Goal: Transaction & Acquisition: Purchase product/service

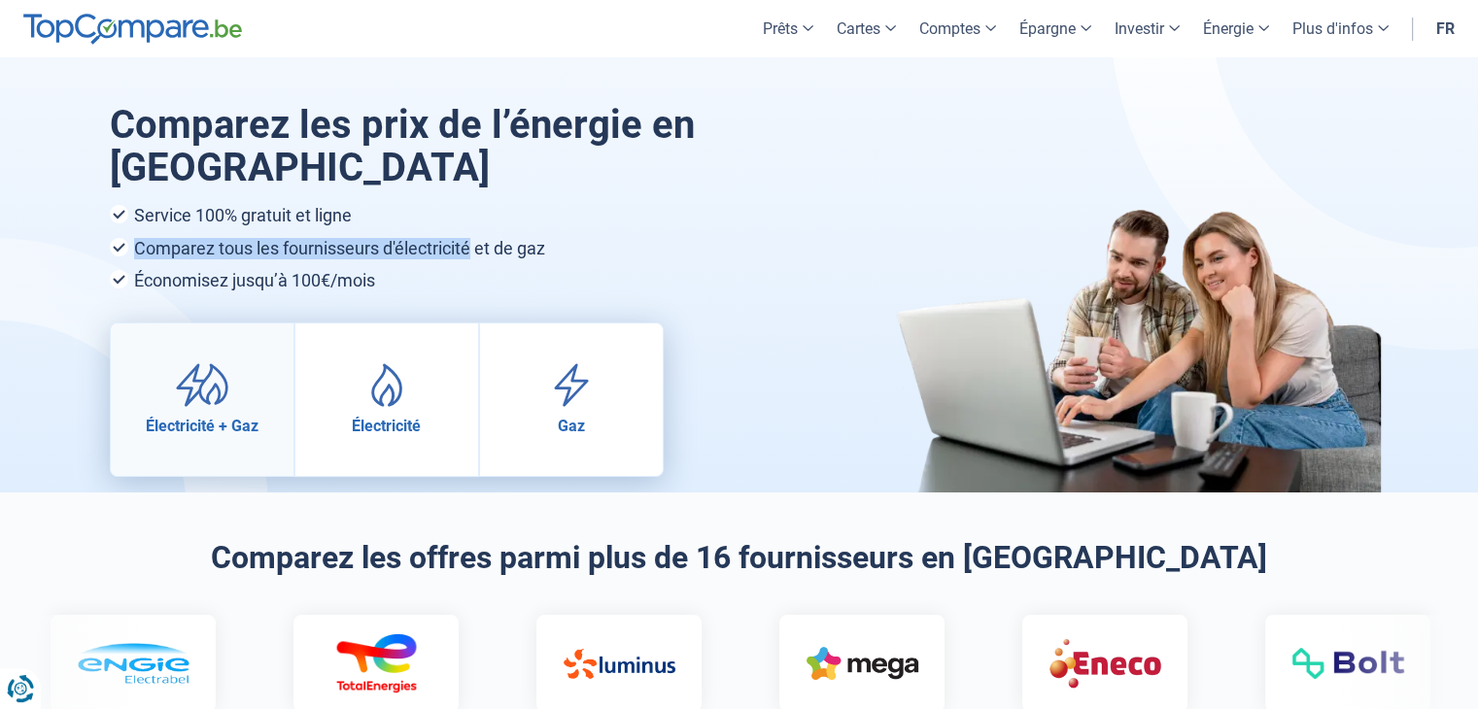
click at [209, 401] on img at bounding box center [202, 385] width 54 height 44
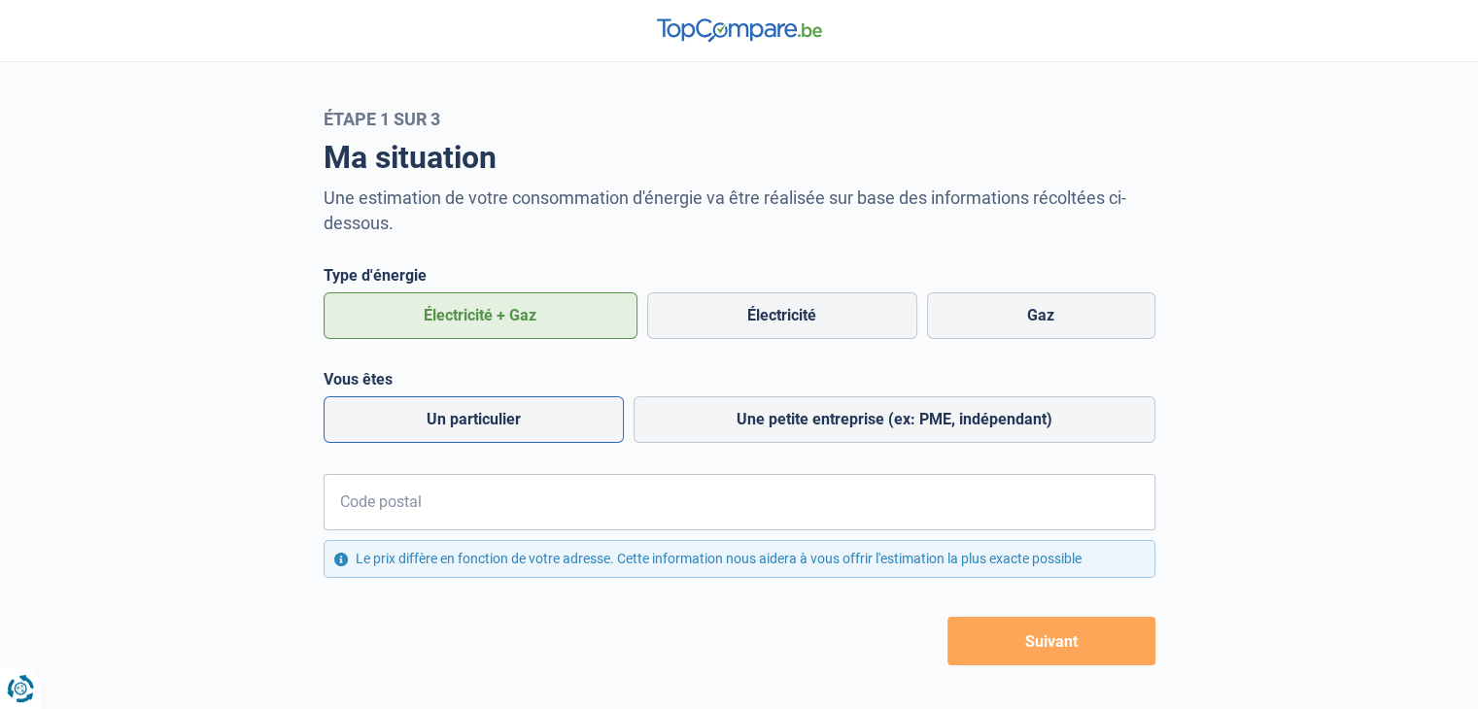
click at [385, 418] on label "Un particulier" at bounding box center [474, 419] width 300 height 47
click at [385, 418] on input "Un particulier" at bounding box center [474, 419] width 300 height 47
radio input "true"
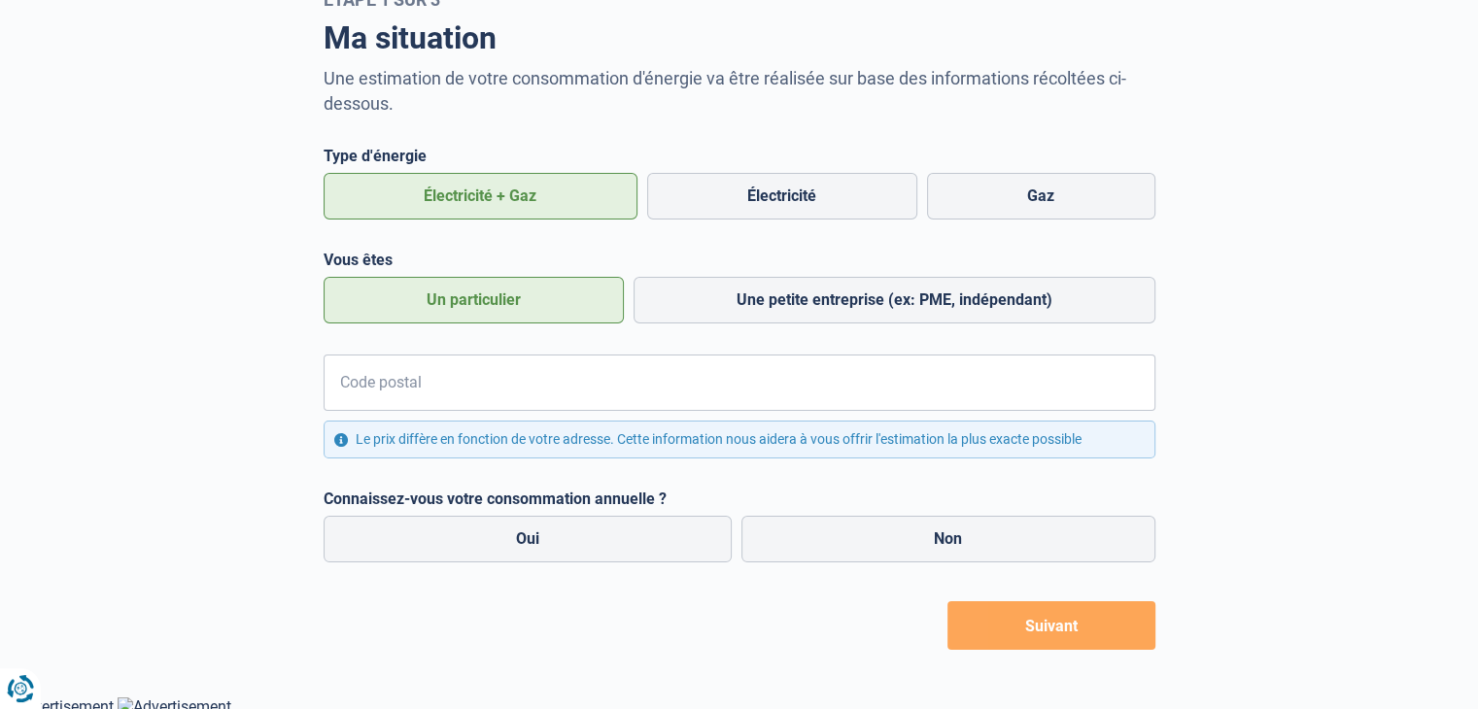
scroll to position [124, 0]
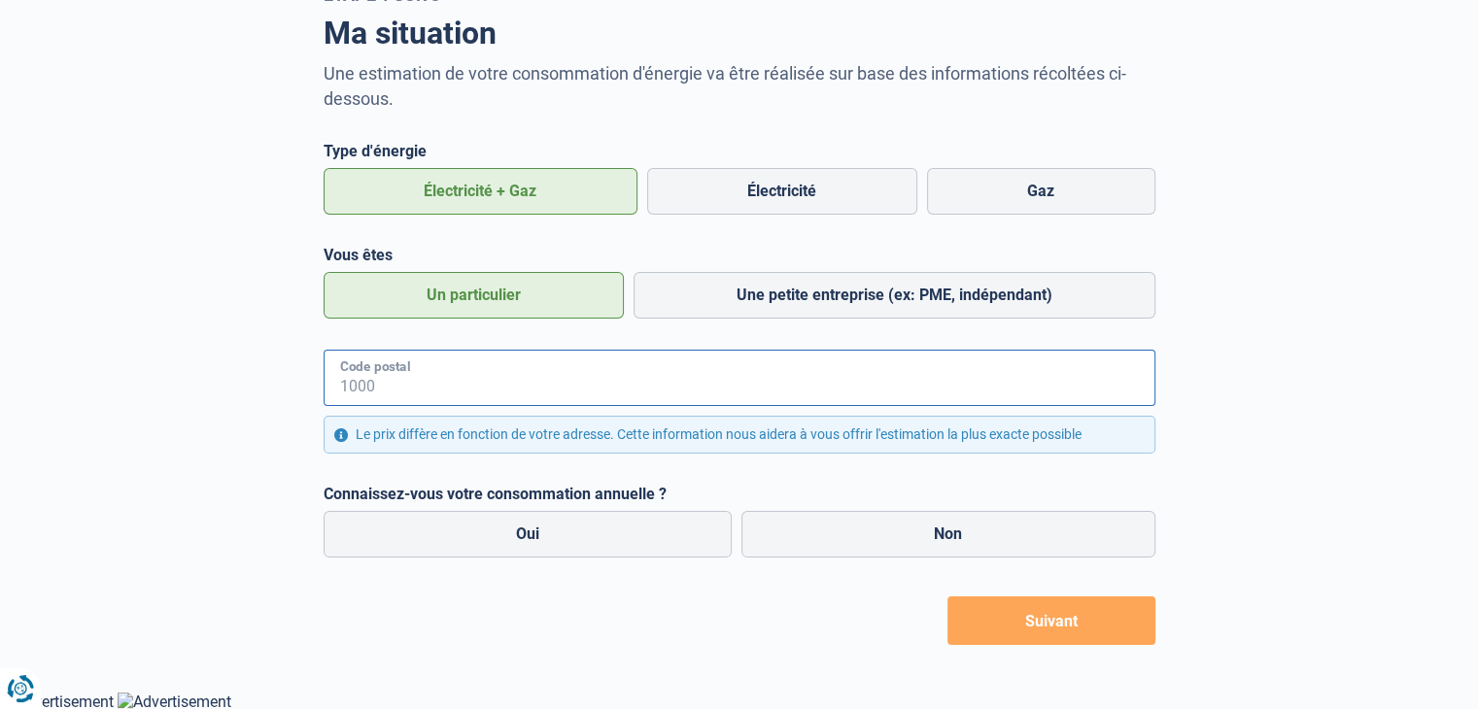
click at [524, 372] on input "Code postal" at bounding box center [740, 378] width 832 height 56
click at [439, 388] on input "Code postal" at bounding box center [740, 378] width 832 height 56
type input "7500"
click at [855, 541] on label "Non" at bounding box center [948, 534] width 414 height 47
click at [855, 541] on input "Non" at bounding box center [948, 534] width 414 height 47
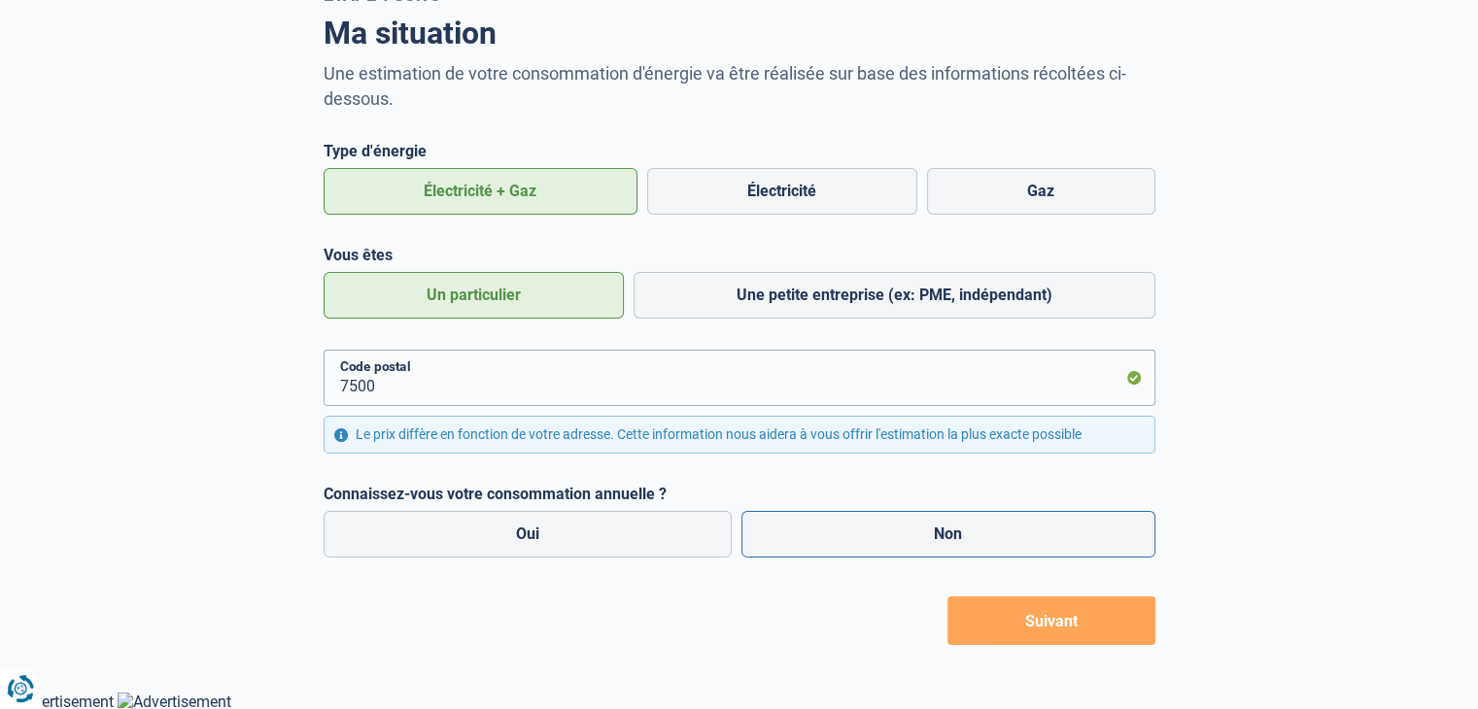
radio input "true"
radio input "false"
radio input "true"
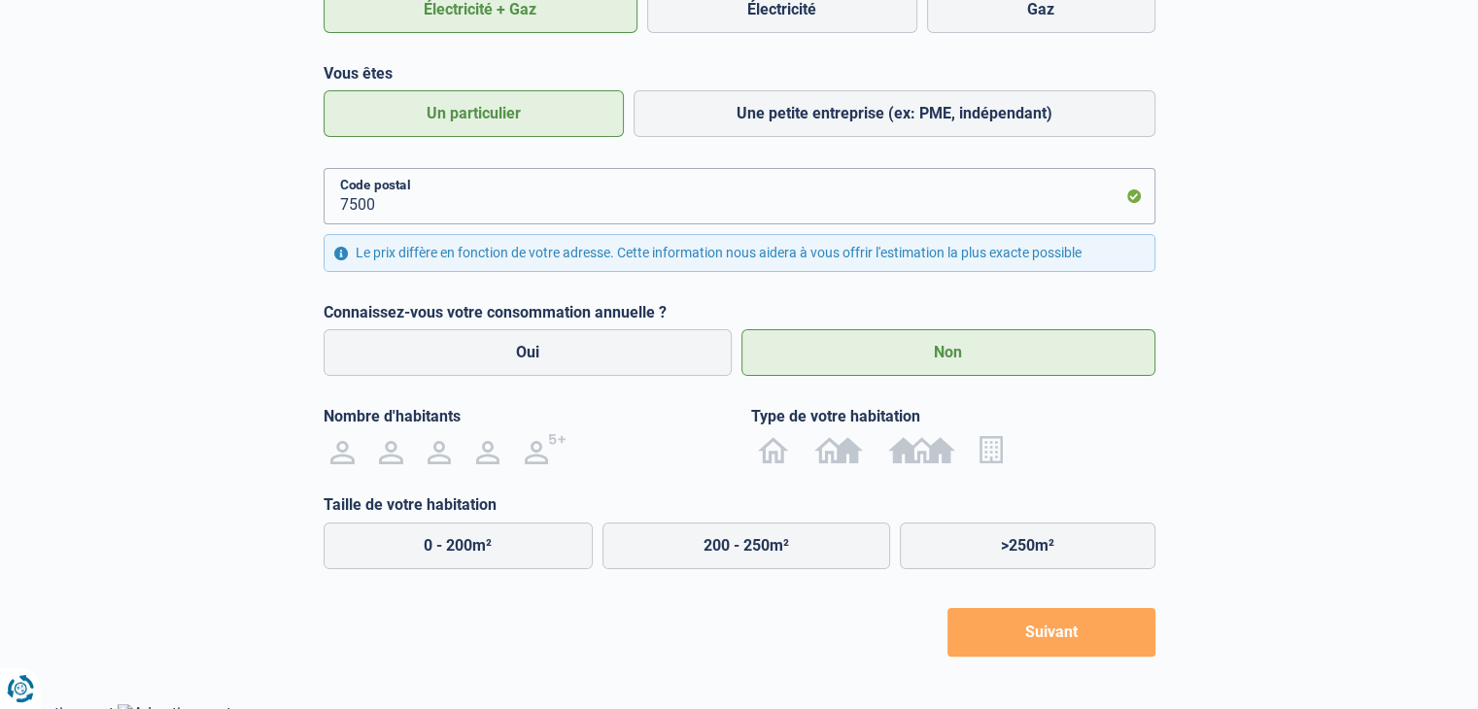
scroll to position [319, 0]
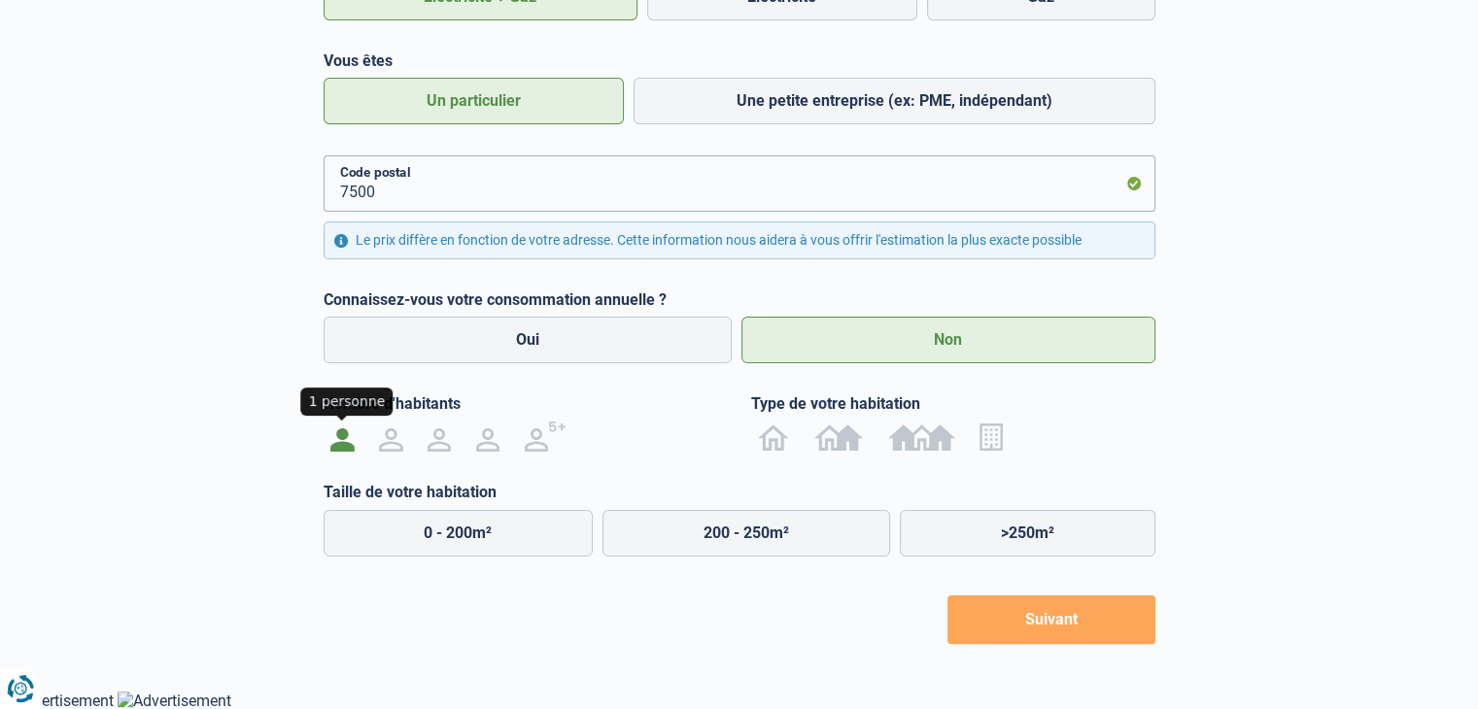
click at [342, 443] on img at bounding box center [341, 436] width 23 height 31
click at [342, 443] on input "radio" at bounding box center [343, 436] width 49 height 31
radio input "true"
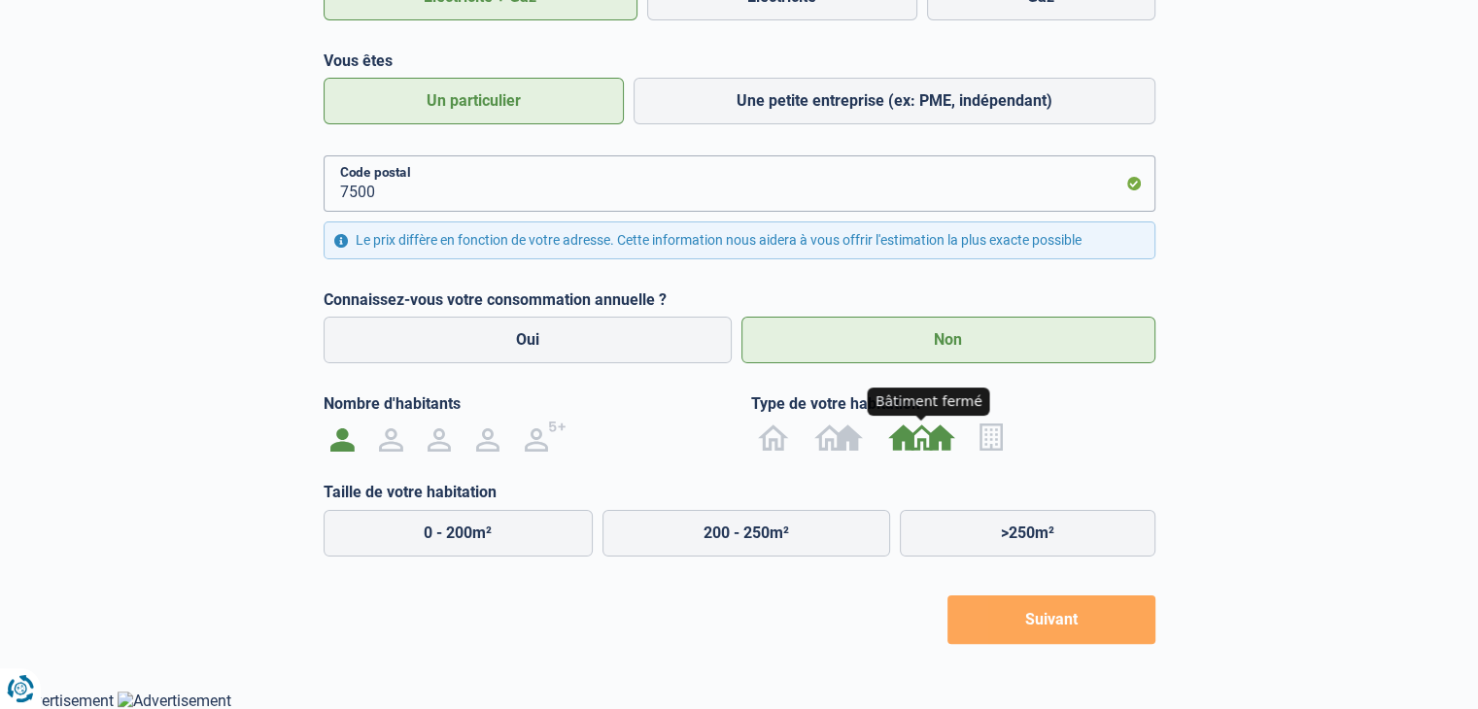
click at [940, 442] on img at bounding box center [921, 436] width 67 height 31
click at [940, 442] on input "radio" at bounding box center [922, 436] width 92 height 31
radio input "true"
click at [464, 537] on label "0 - 125m²" at bounding box center [459, 533] width 270 height 47
click at [464, 537] on input "0 - 125m²" at bounding box center [459, 533] width 270 height 47
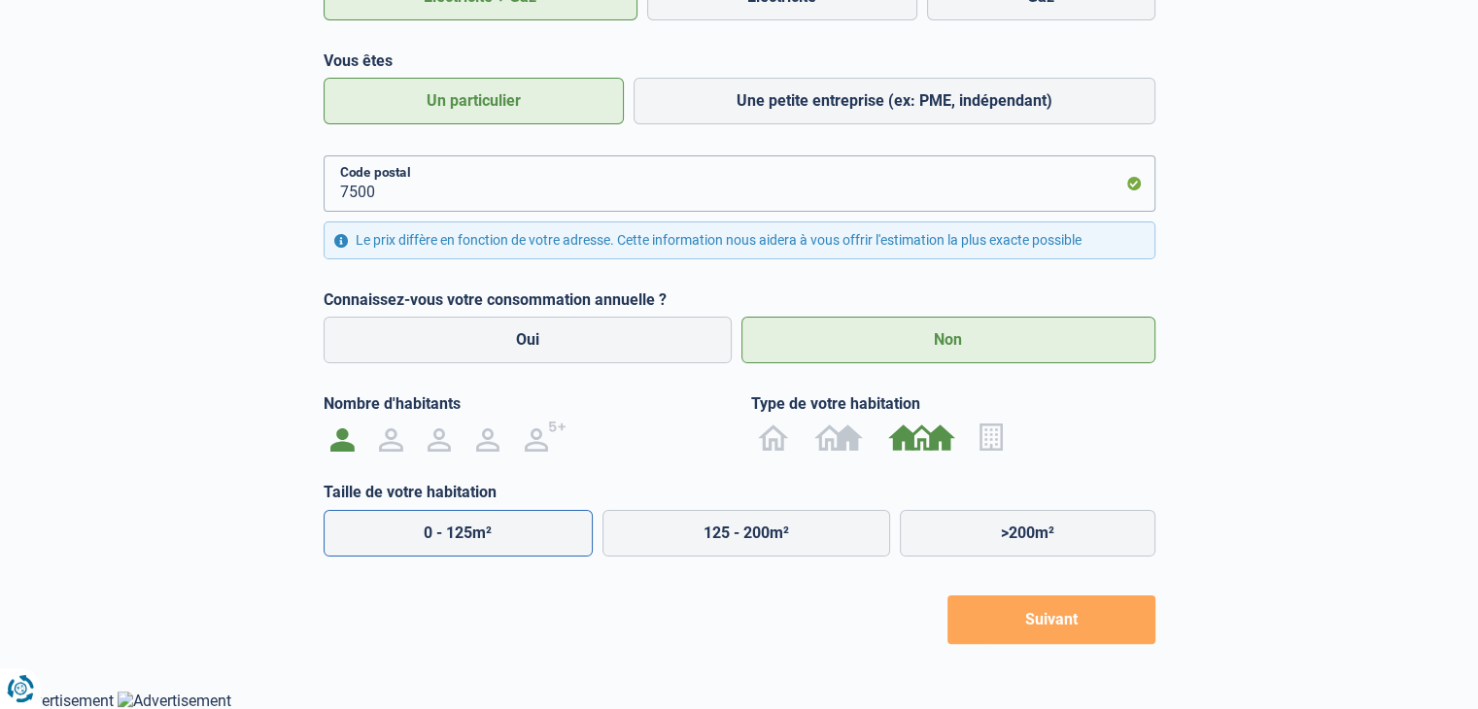
radio input "true"
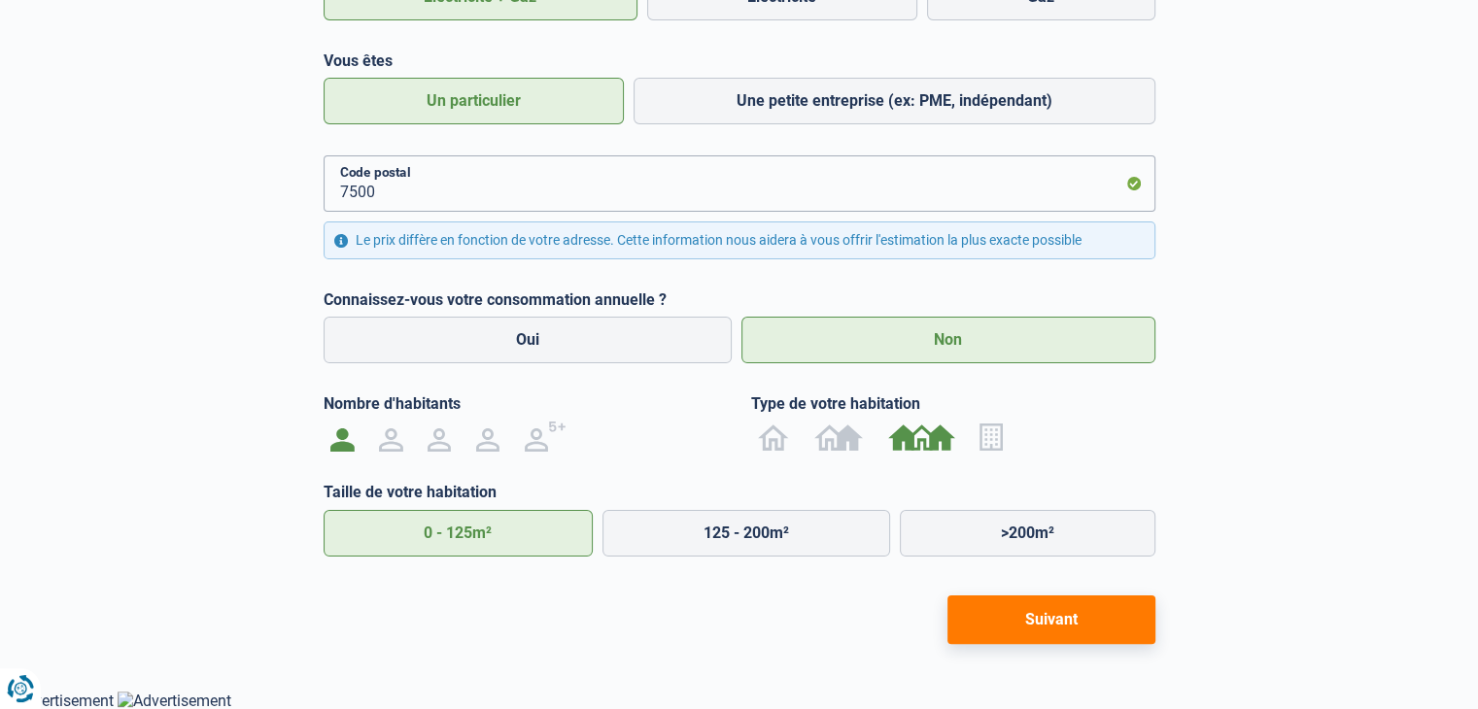
click at [1050, 631] on button "Suivant" at bounding box center [1051, 620] width 208 height 49
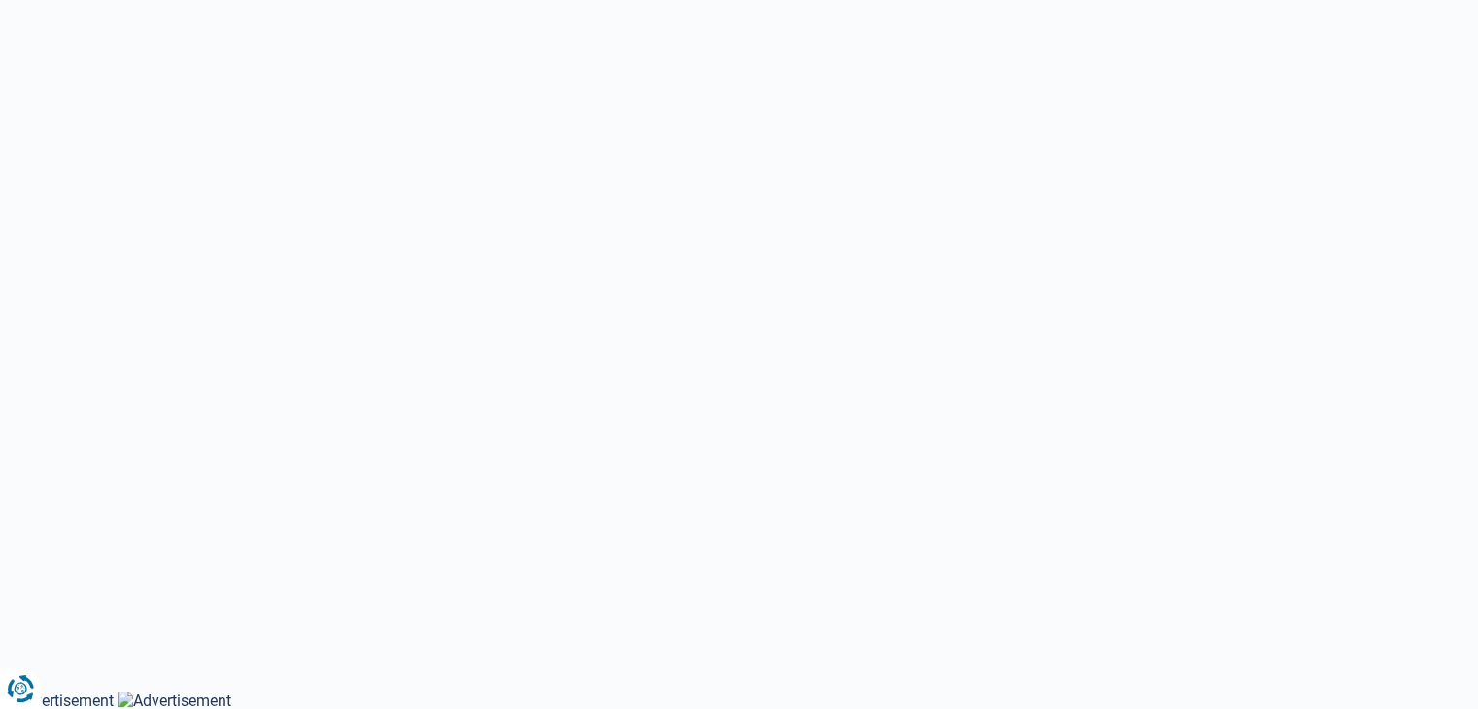
scroll to position [97, 0]
select select "Type de compteur"
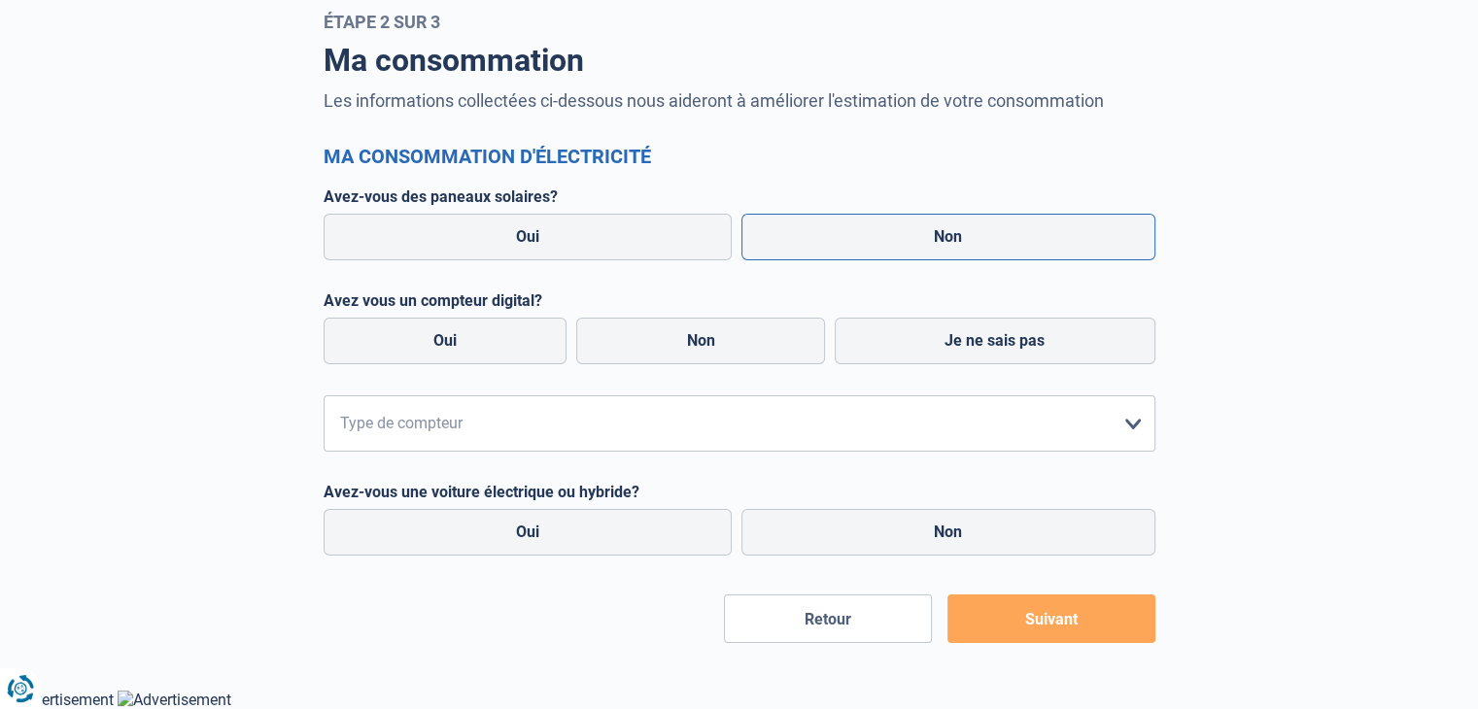
click at [814, 255] on label "Non" at bounding box center [948, 237] width 414 height 47
click at [814, 255] on input "Non" at bounding box center [948, 237] width 414 height 47
radio input "true"
radio input "false"
radio input "true"
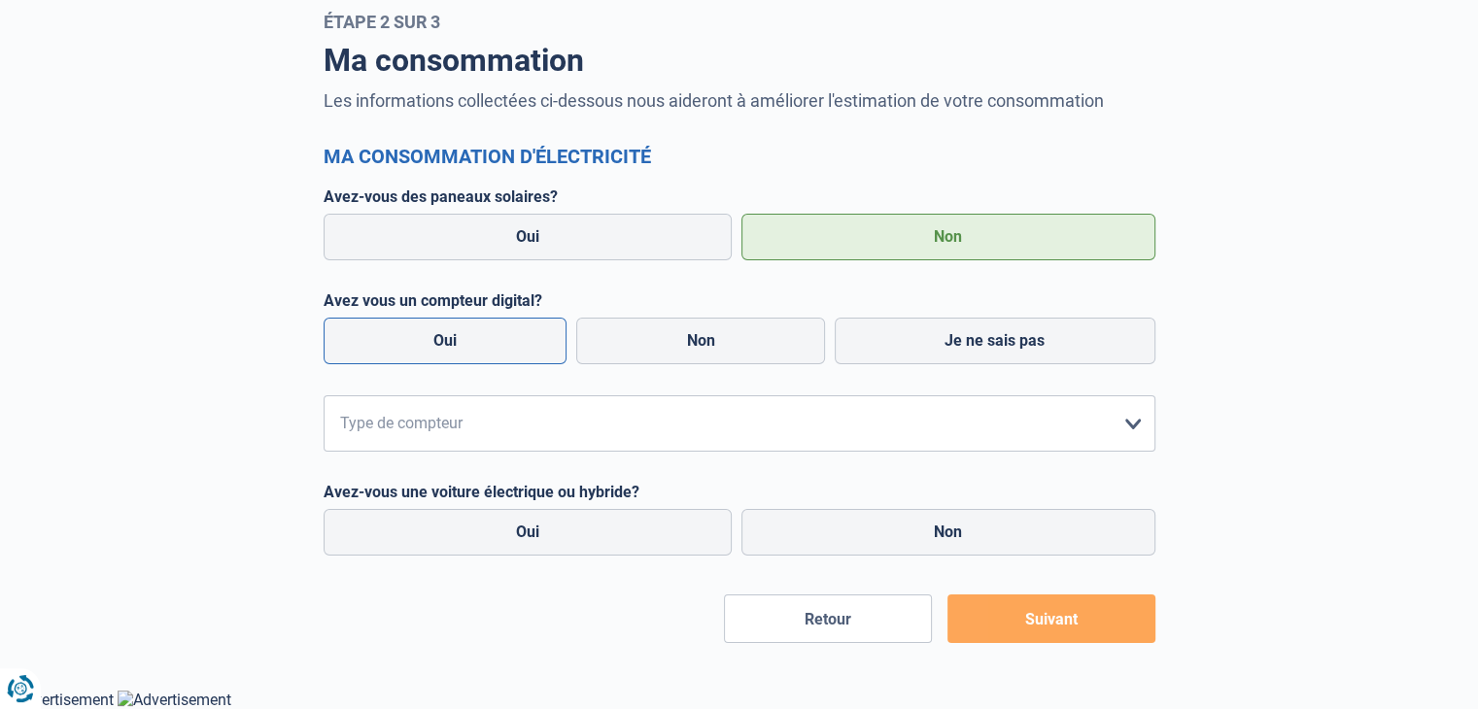
click at [507, 336] on label "Oui" at bounding box center [446, 341] width 244 height 47
click at [507, 336] on input "Oui" at bounding box center [446, 341] width 244 height 47
radio input "true"
click at [507, 336] on label "Oui" at bounding box center [446, 341] width 244 height 47
click at [507, 336] on input "Oui" at bounding box center [446, 341] width 244 height 47
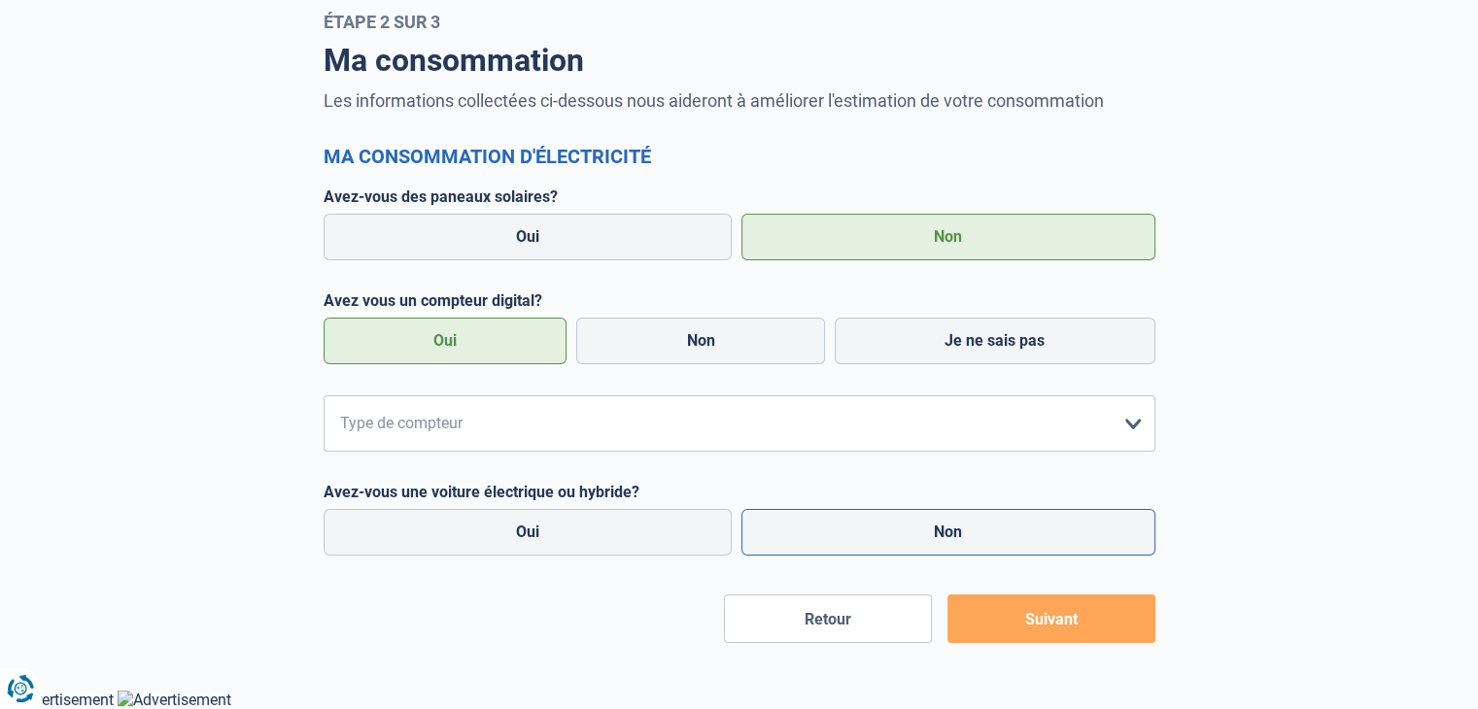
click at [809, 518] on label "Non" at bounding box center [948, 532] width 414 height 47
click at [809, 518] on input "Non" at bounding box center [948, 532] width 414 height 47
radio input "true"
radio input "false"
radio input "true"
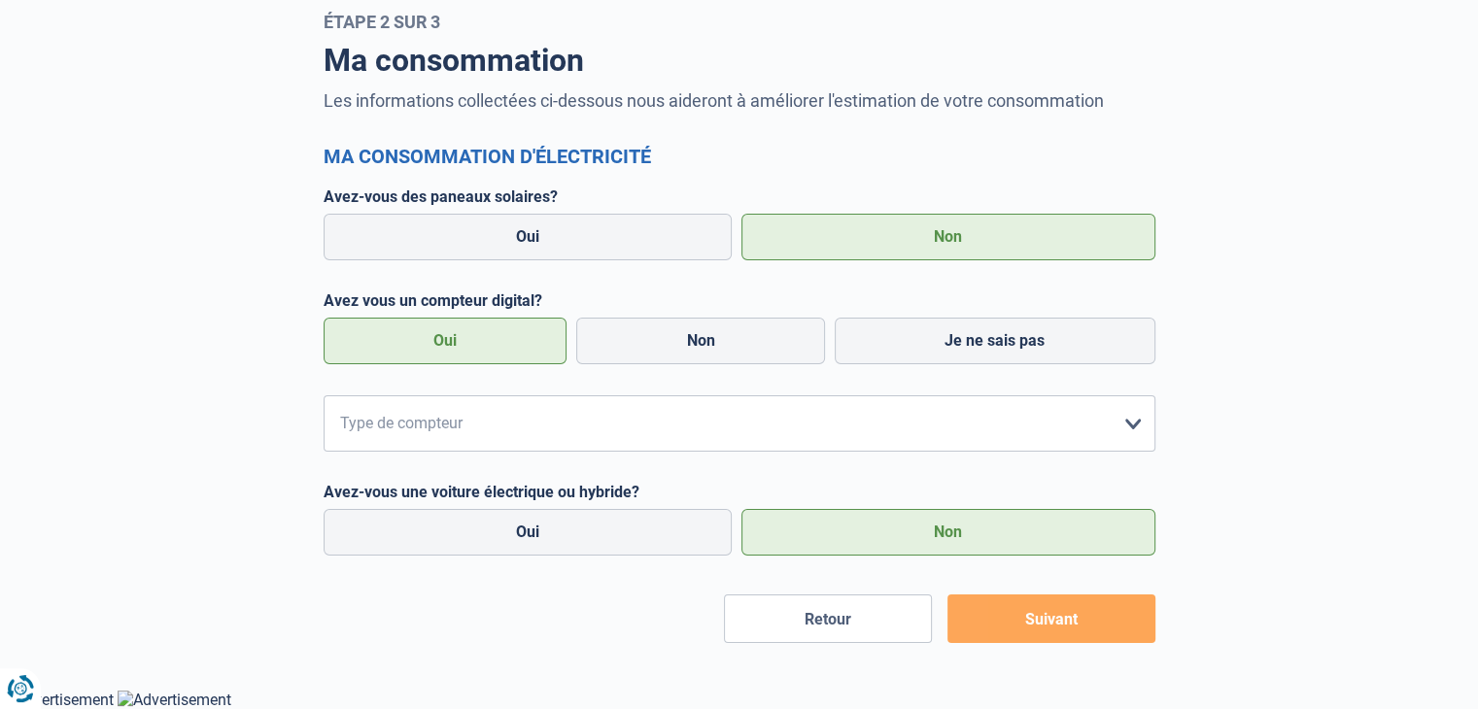
click at [1080, 636] on button "Suivant" at bounding box center [1051, 619] width 208 height 49
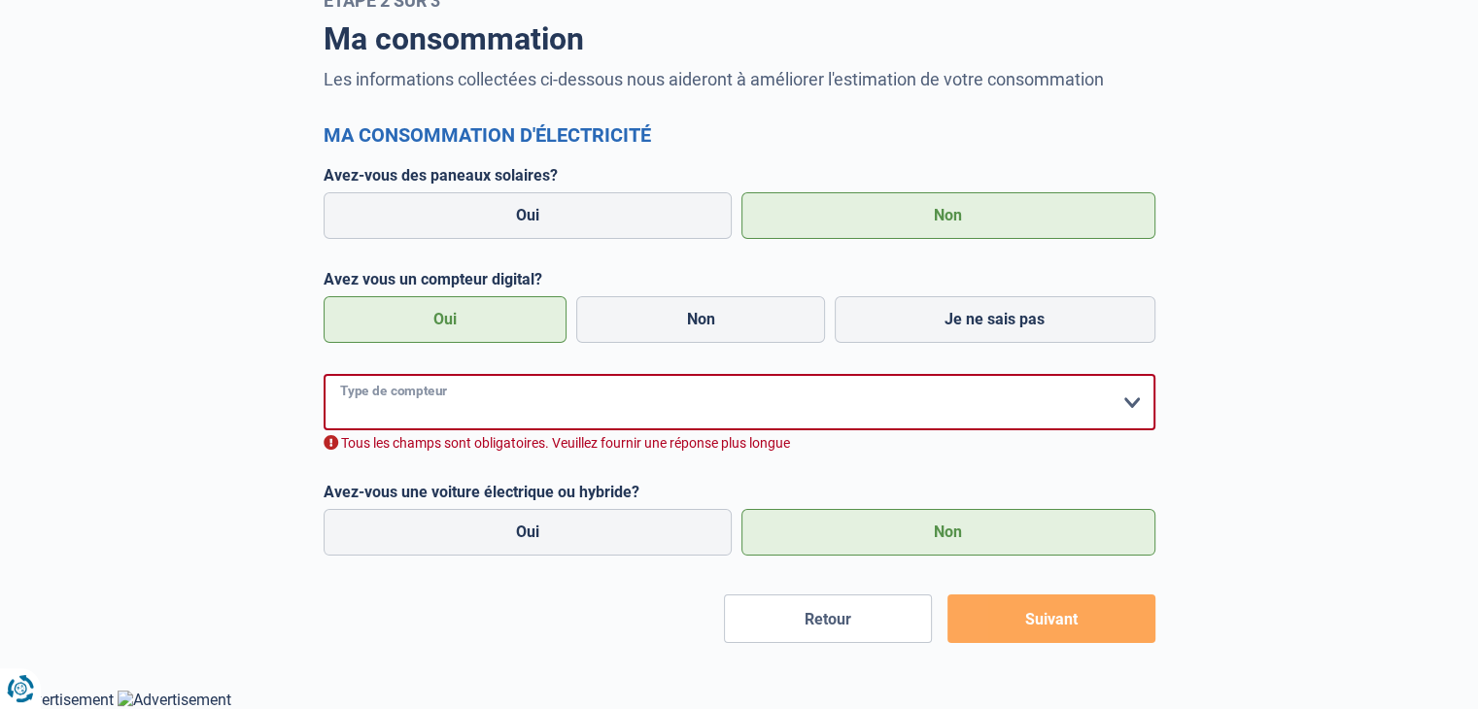
click at [1133, 405] on select "form.selectOption Mono-horaire Bi-horaire Mono-horaire + exclusif nuit Bi-horai…" at bounding box center [740, 402] width 832 height 56
click at [428, 565] on form "Ma consommation d'électricité Avez-vous des paneaux solaires? Oui Non Avez vous…" at bounding box center [740, 383] width 832 height 521
click at [1138, 402] on select "form.selectOption Mono-horaire Bi-horaire Mono-horaire + exclusif nuit Bi-horai…" at bounding box center [740, 402] width 832 height 56
select select "day_single_rate"
click at [324, 395] on select "form.selectOption Mono-horaire Bi-horaire Mono-horaire + exclusif nuit Bi-horai…" at bounding box center [740, 402] width 832 height 56
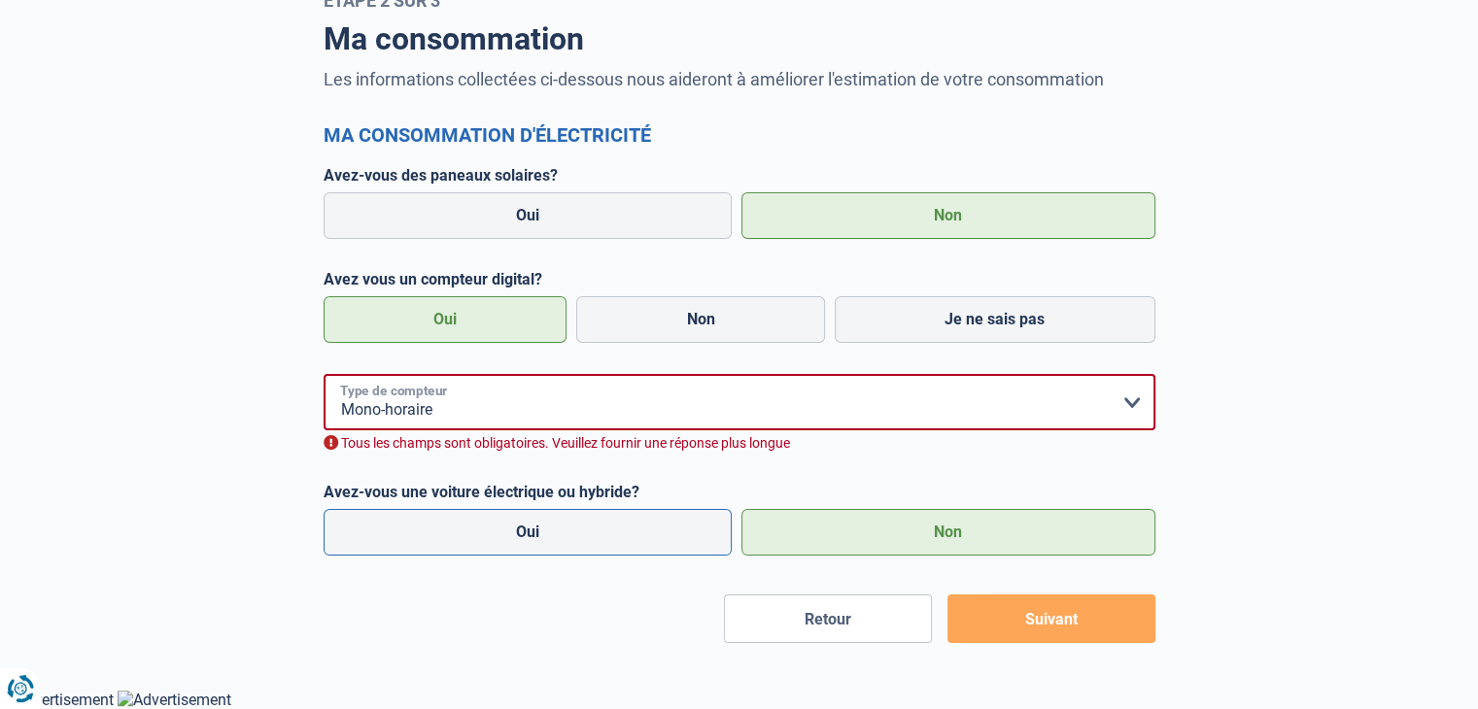
scroll to position [97, 0]
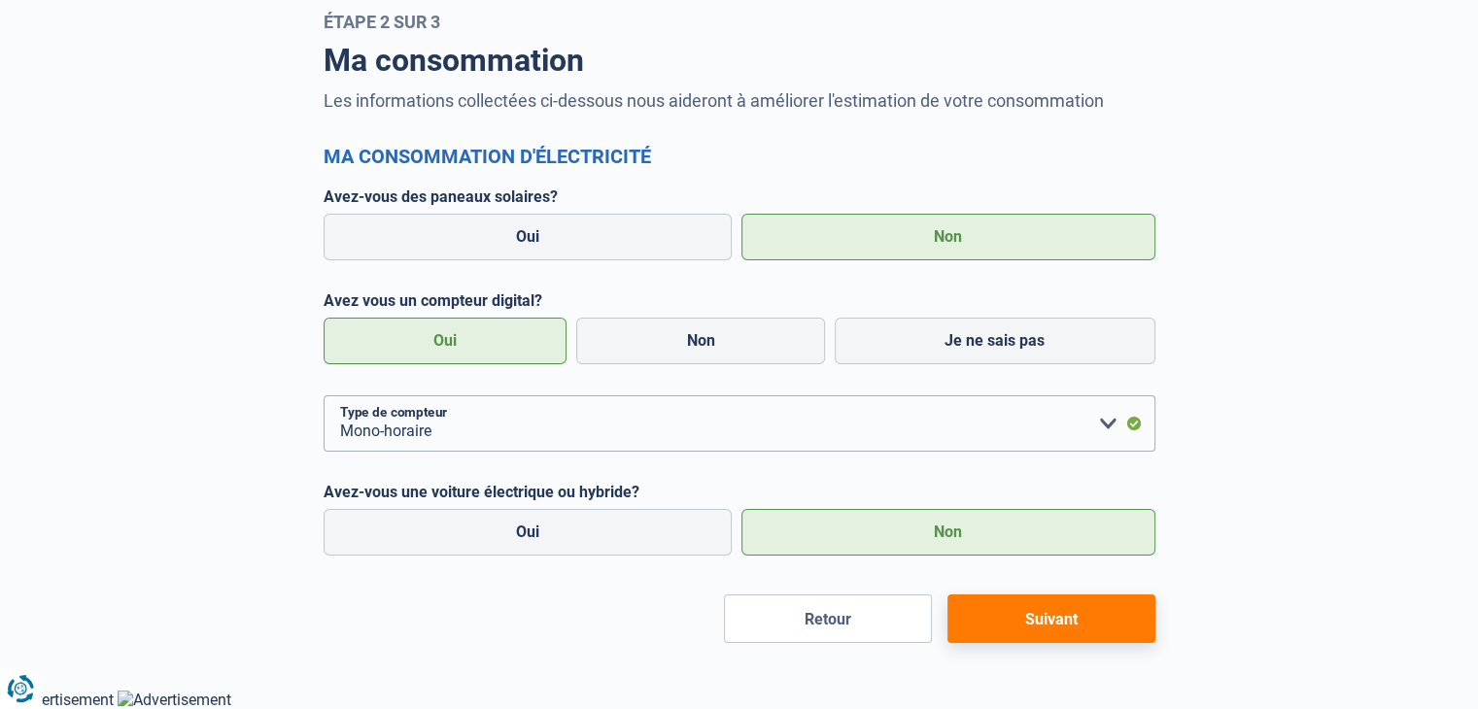
click at [1101, 609] on button "Suivant" at bounding box center [1051, 619] width 208 height 49
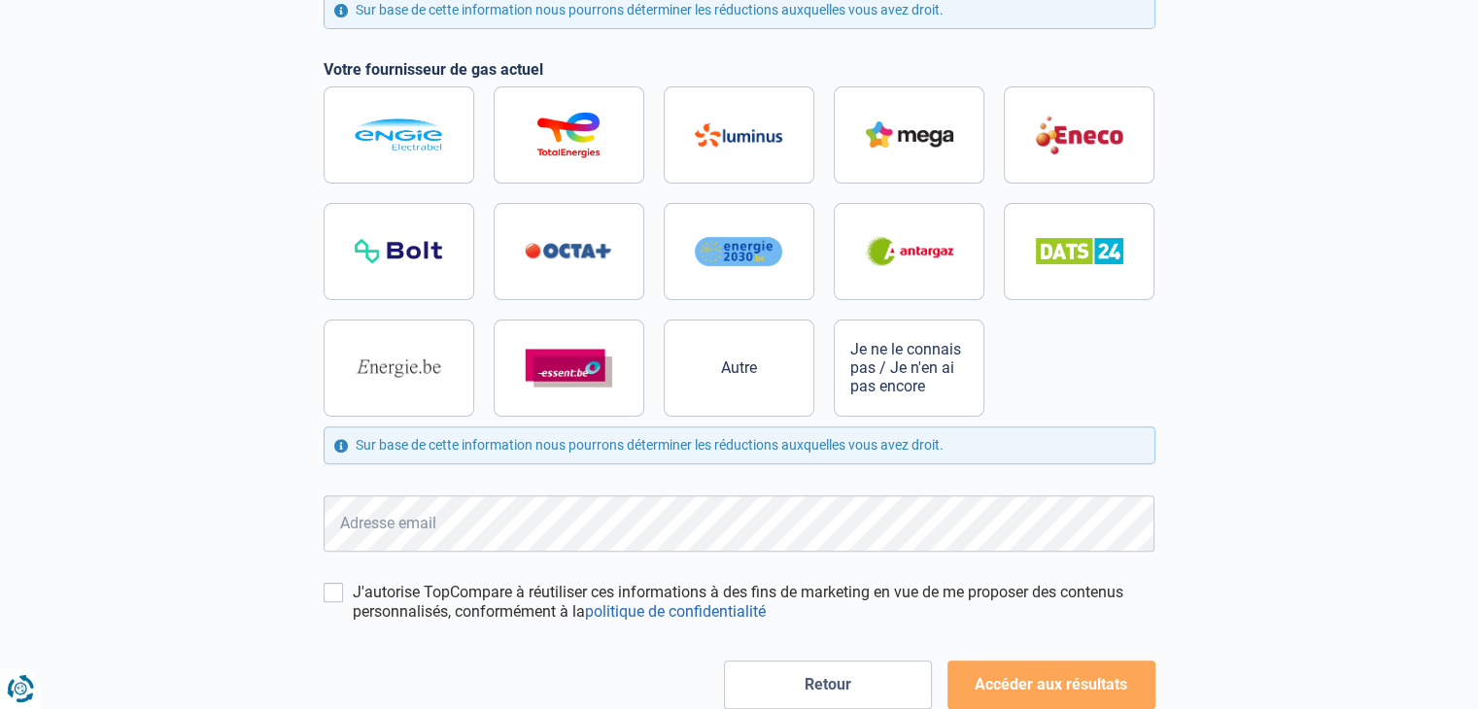
scroll to position [566, 0]
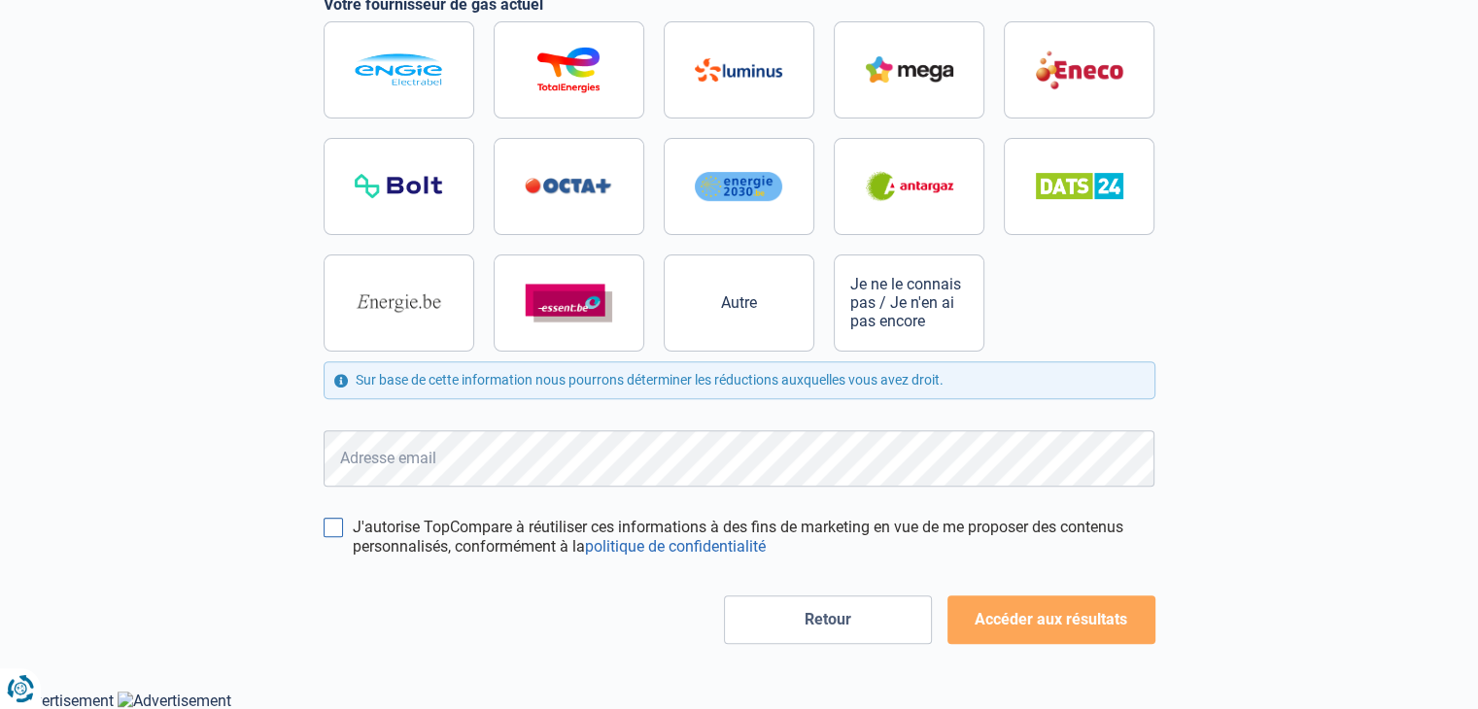
click at [334, 530] on input "J'autorise TopCompare à réutiliser ces informations à des fins de marketing en …" at bounding box center [333, 527] width 19 height 19
checkbox input "true"
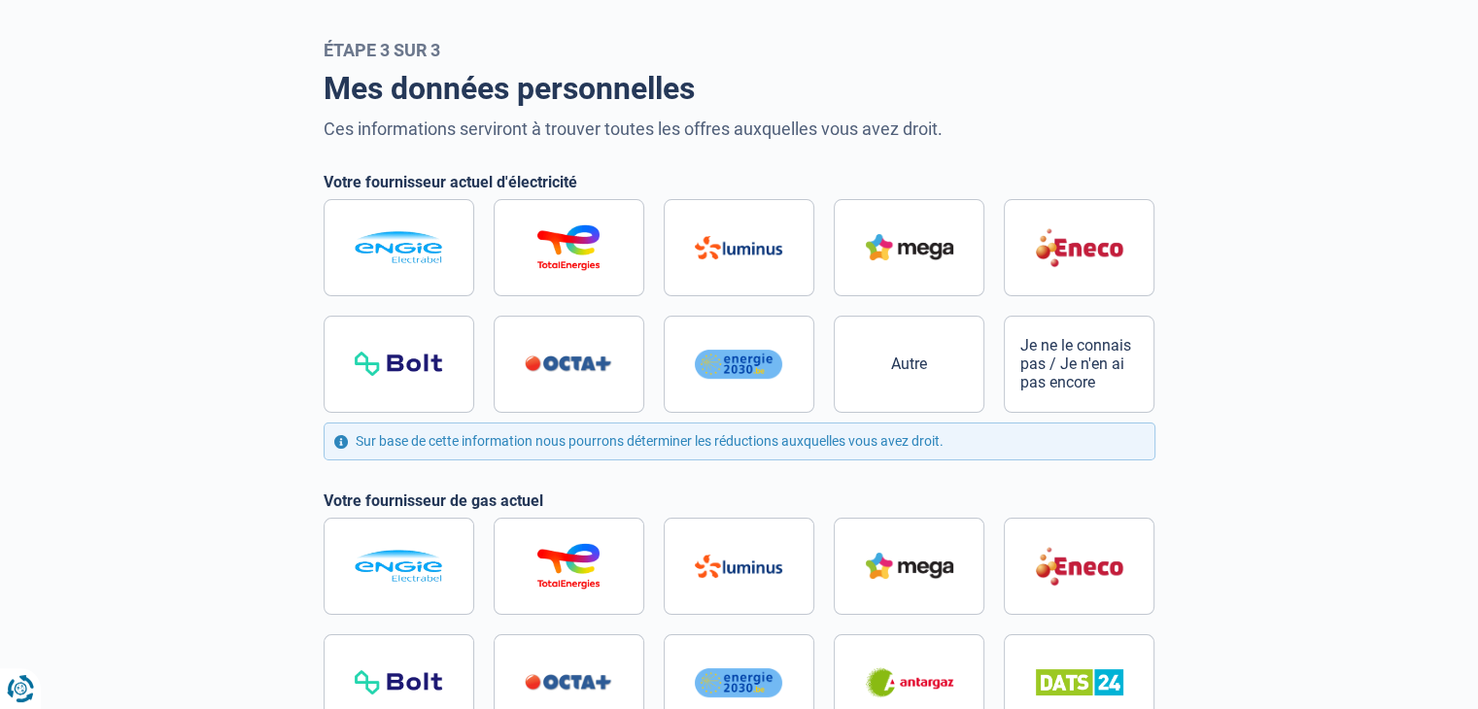
scroll to position [61, 0]
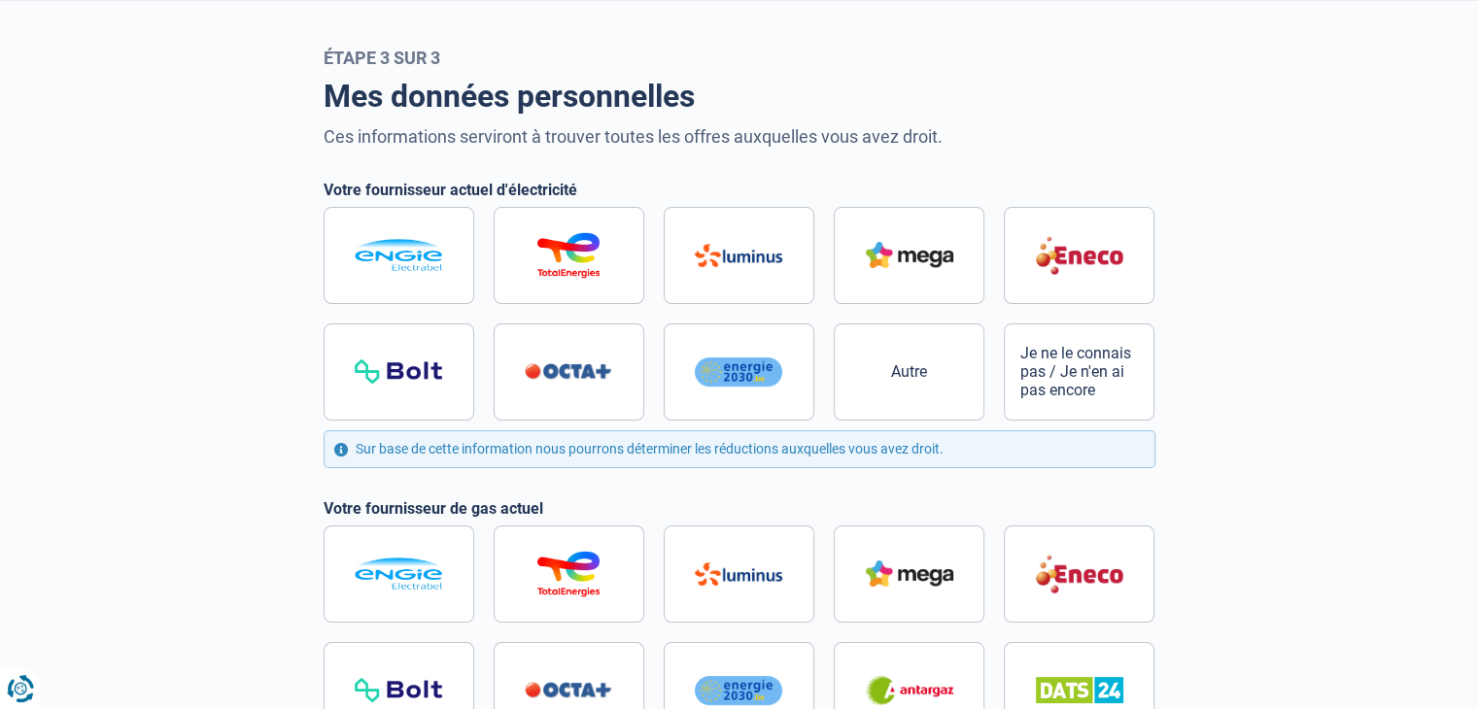
click at [1458, 63] on main "Étape 3 sur 3 Mes données personnelles Ces informations serviront à trouver tou…" at bounding box center [739, 598] width 1478 height 1101
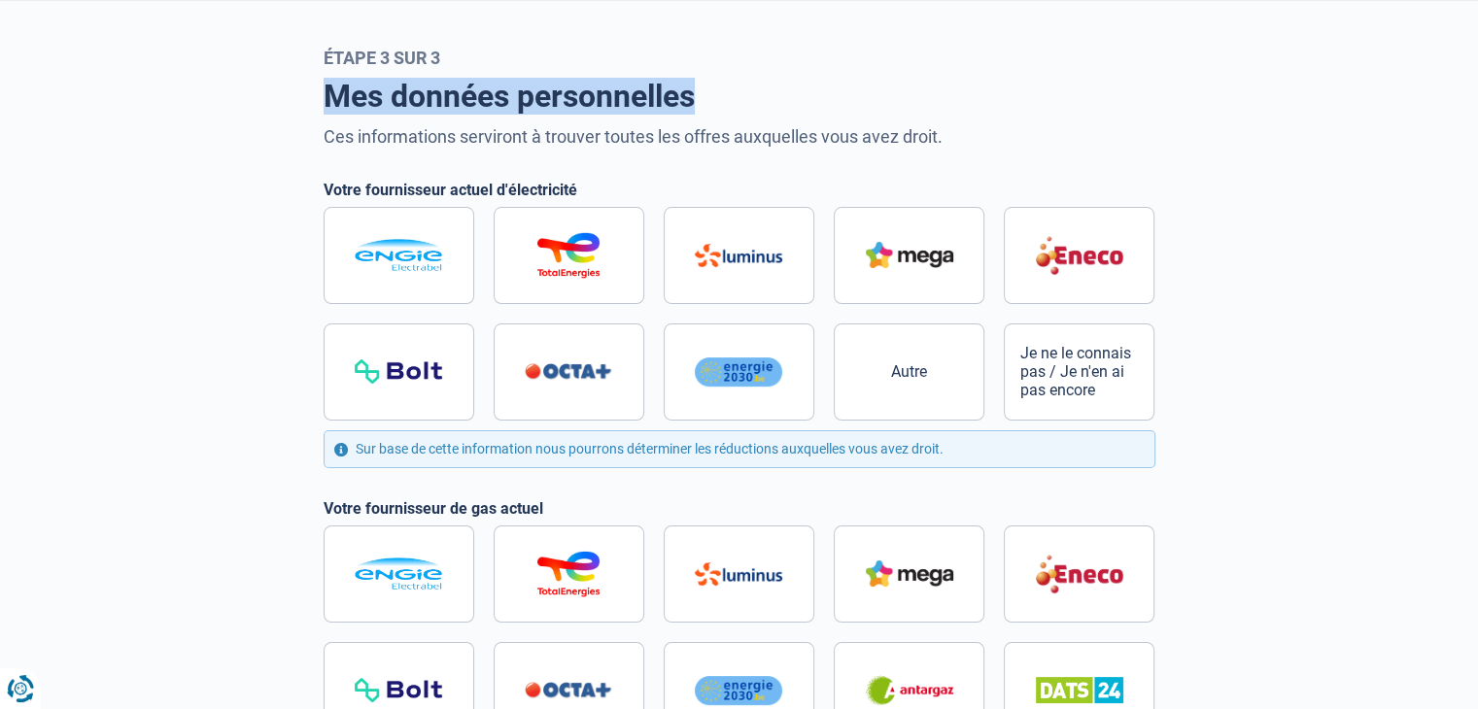
drag, startPoint x: 1458, startPoint y: 63, endPoint x: 1462, endPoint y: 106, distance: 42.9
click at [1462, 106] on main "Étape 3 sur 3 Mes données personnelles Ces informations serviront à trouver tou…" at bounding box center [739, 598] width 1478 height 1101
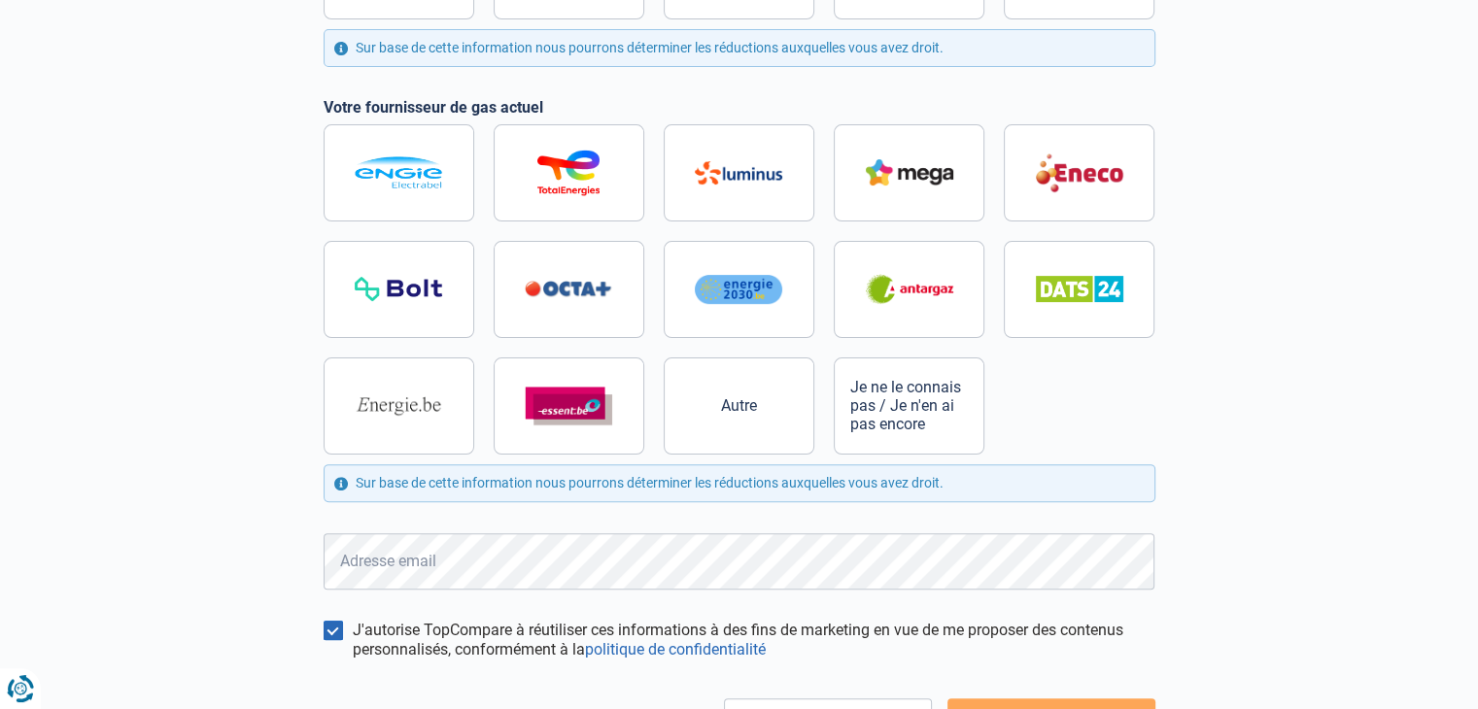
scroll to position [566, 0]
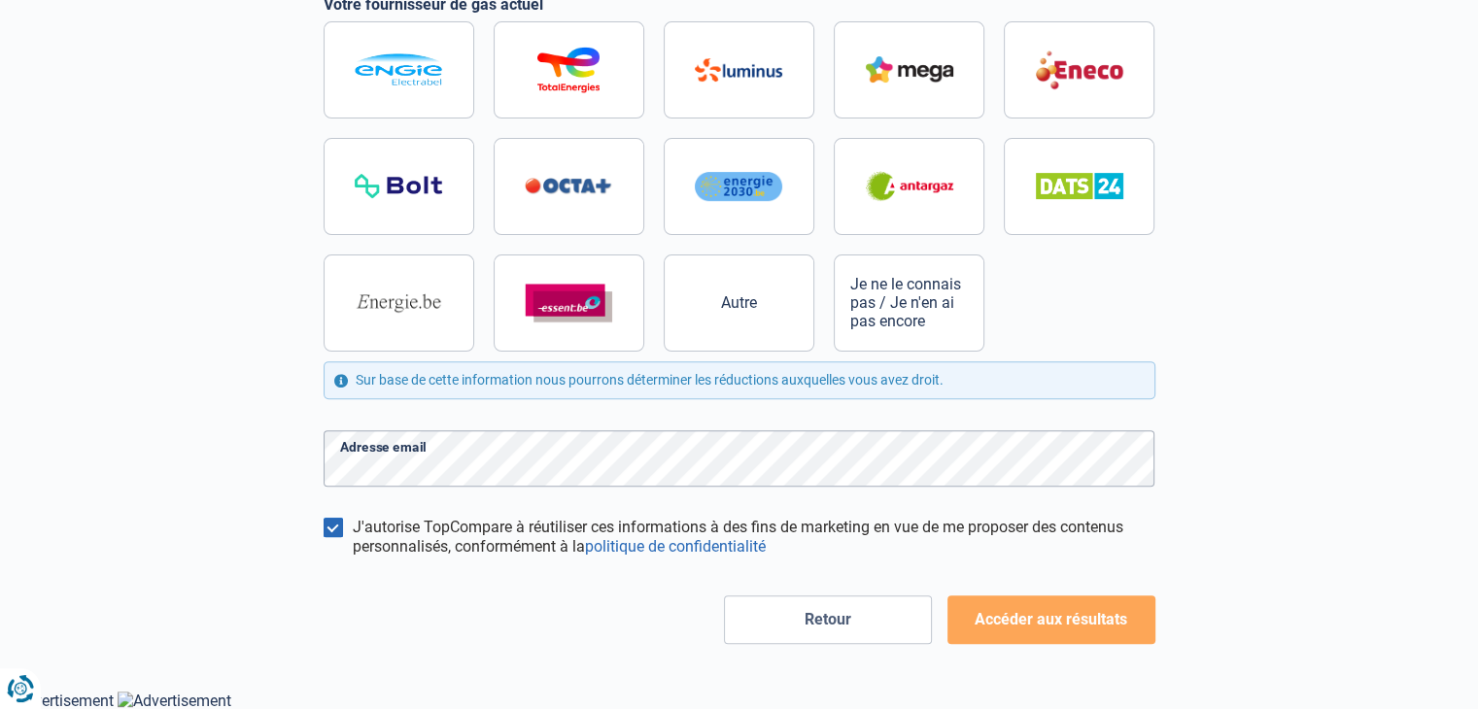
click at [1072, 631] on button "Accéder aux résultats" at bounding box center [1051, 620] width 208 height 49
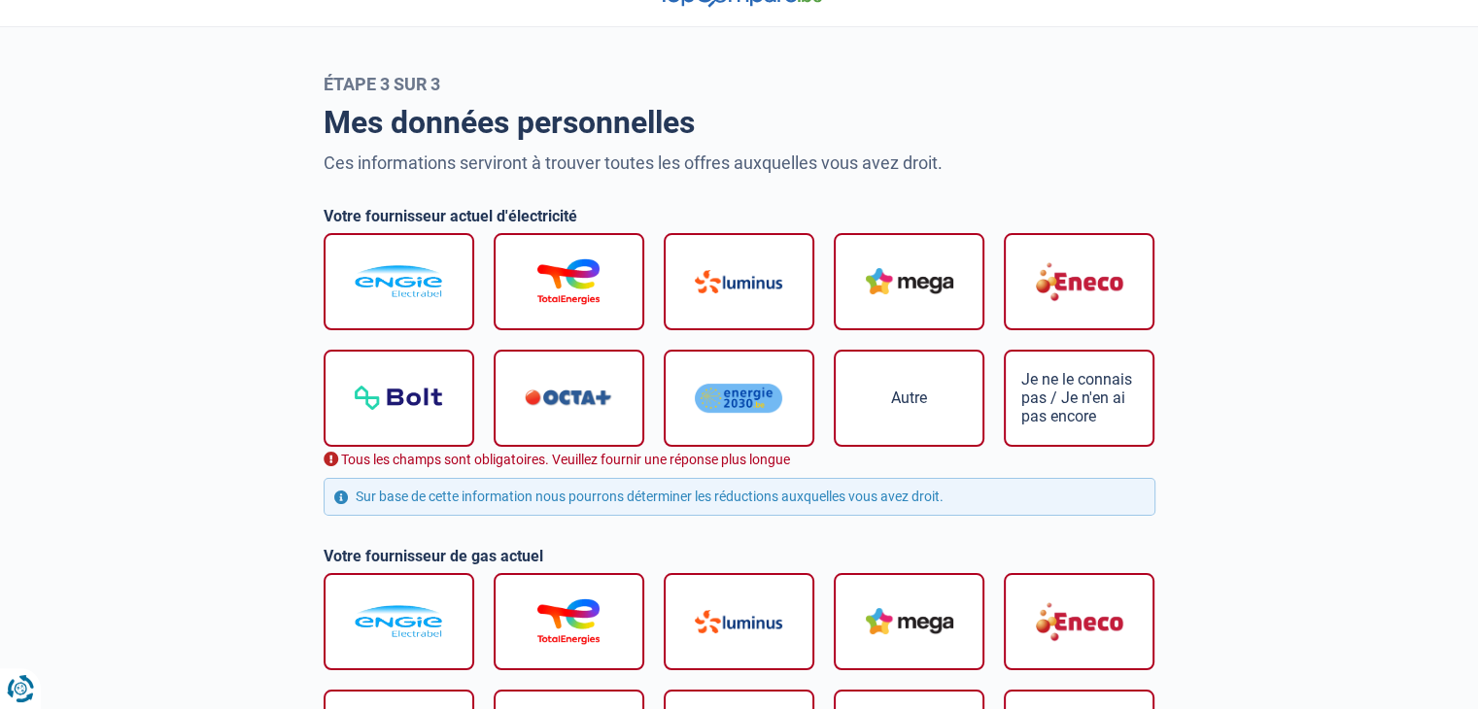
scroll to position [0, 0]
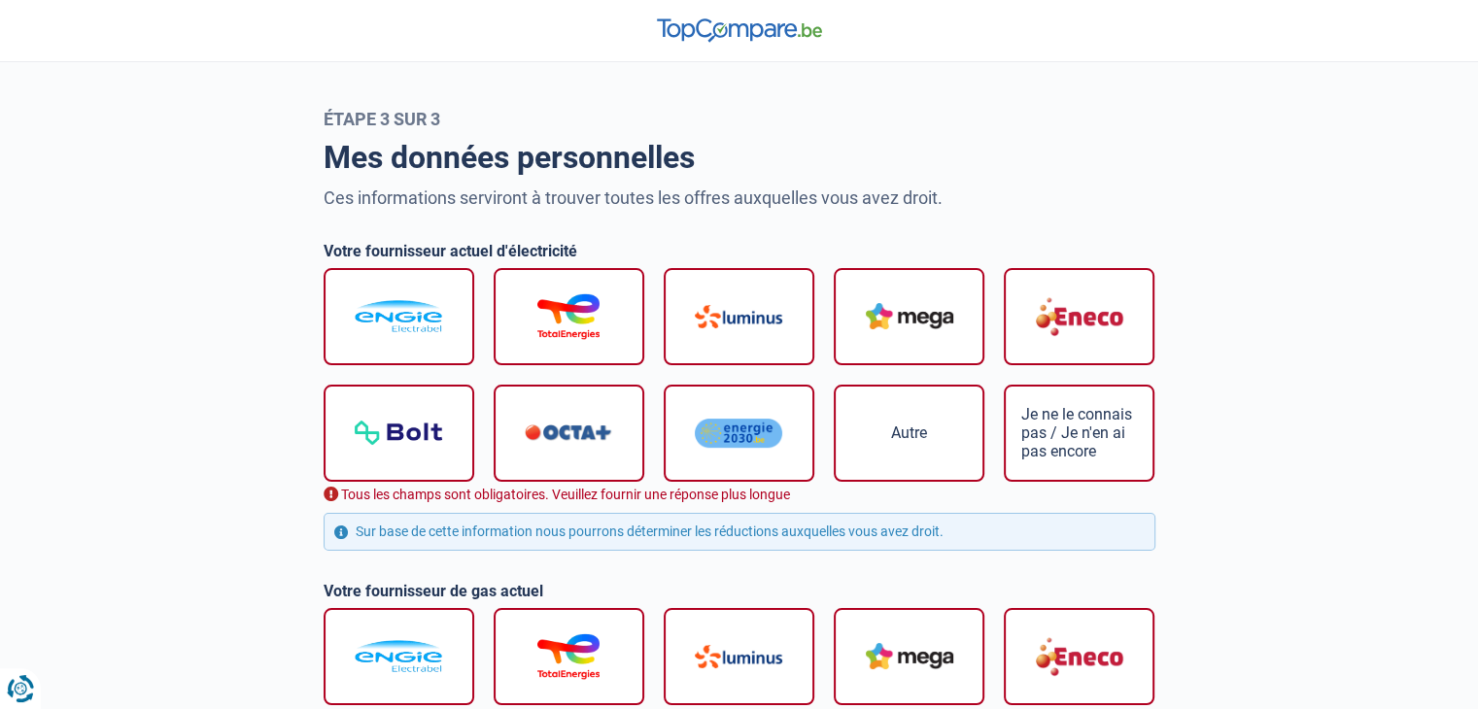
click at [1098, 436] on span "Je ne le connais pas / Je n'en ai pas encore" at bounding box center [1079, 432] width 117 height 55
click at [1098, 436] on input "Je ne le connais pas / Je n'en ai pas encore" at bounding box center [740, 385] width 832 height 235
radio input "true"
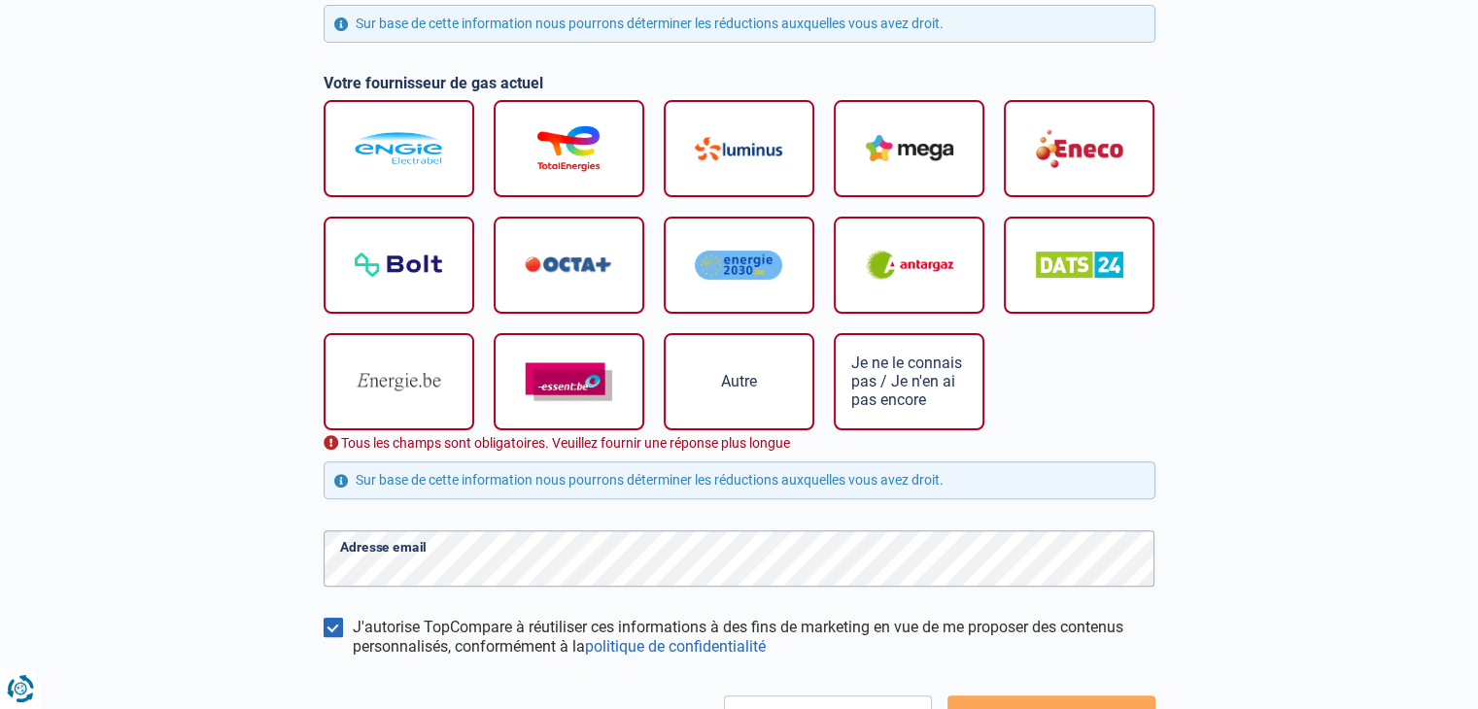
scroll to position [577, 0]
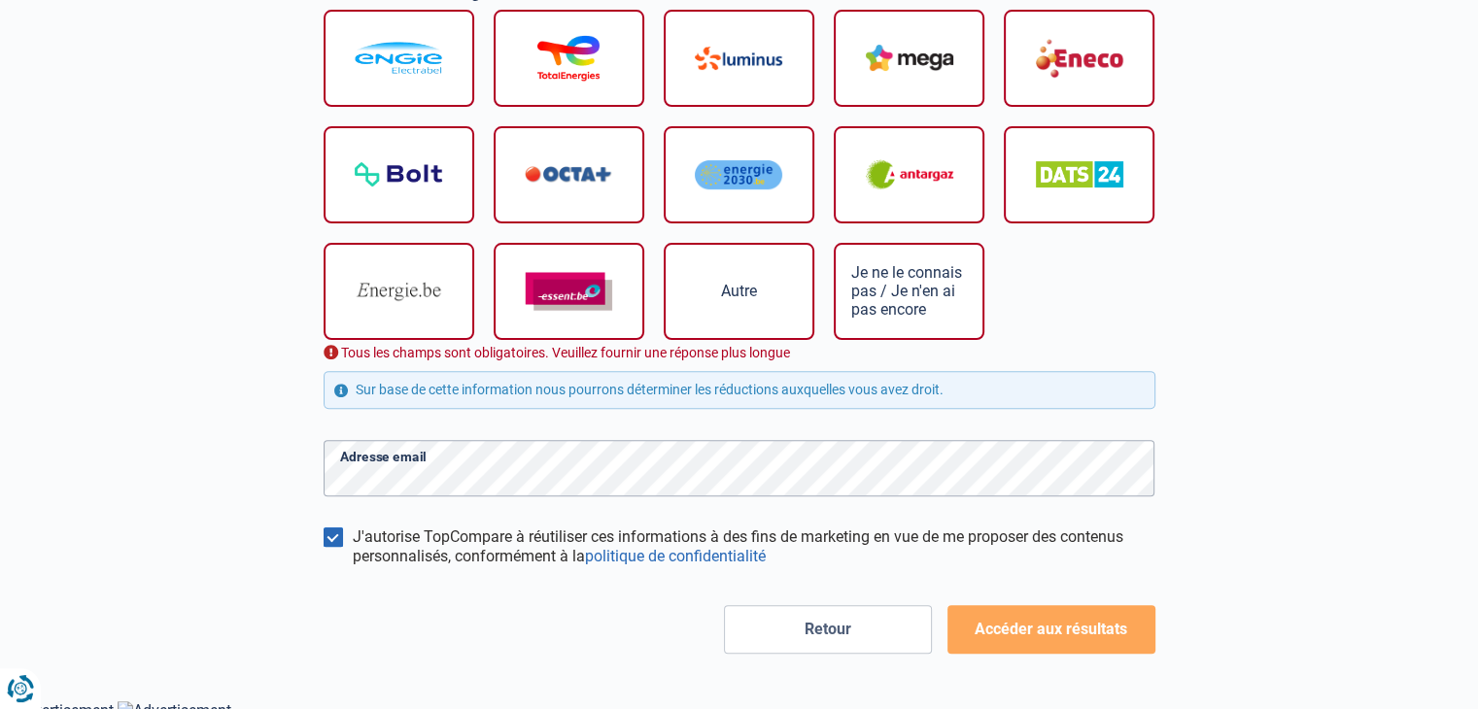
click at [1107, 650] on button "Accéder aux résultats" at bounding box center [1051, 629] width 208 height 49
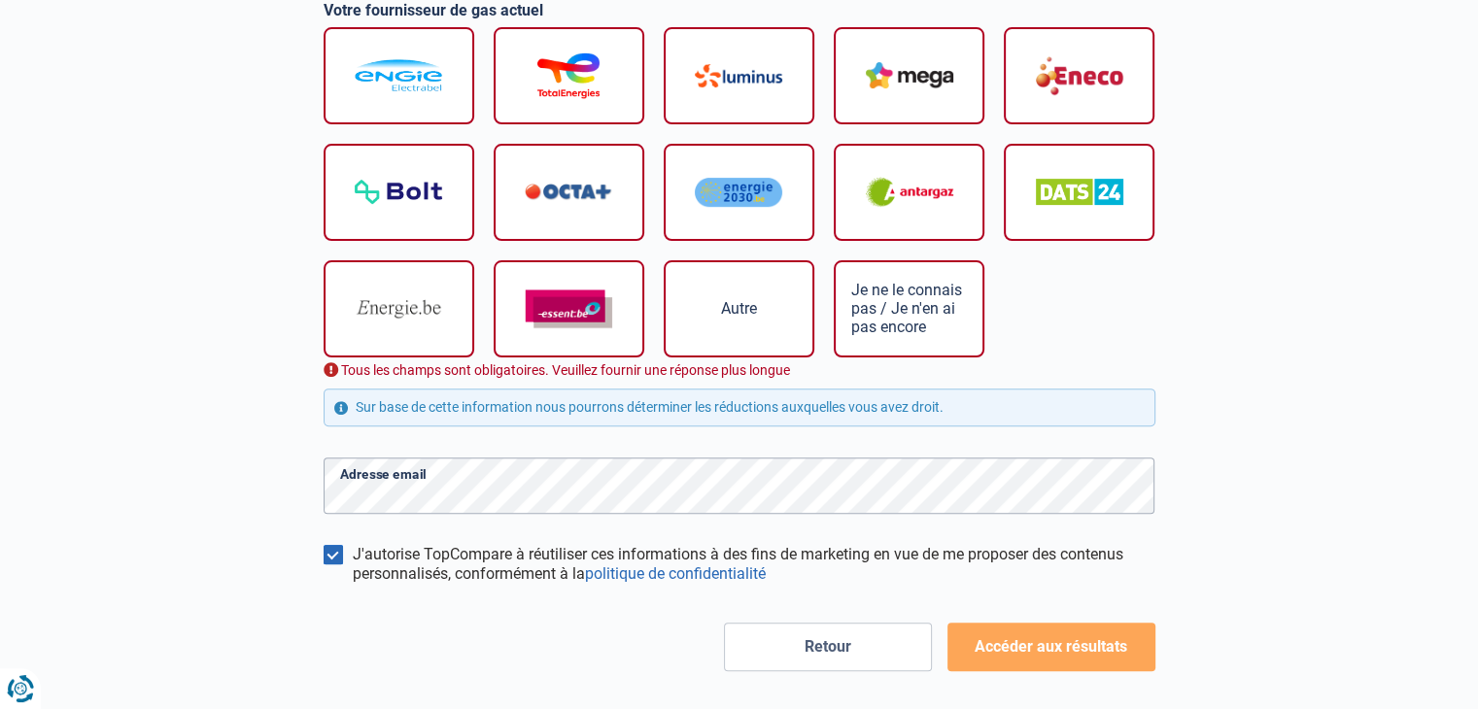
click at [870, 317] on span "Je ne le connais pas / Je n'en ai pas encore" at bounding box center [909, 308] width 117 height 55
click at [870, 317] on input "Je ne le connais pas / Je n'en ai pas encore" at bounding box center [740, 203] width 832 height 352
radio input "true"
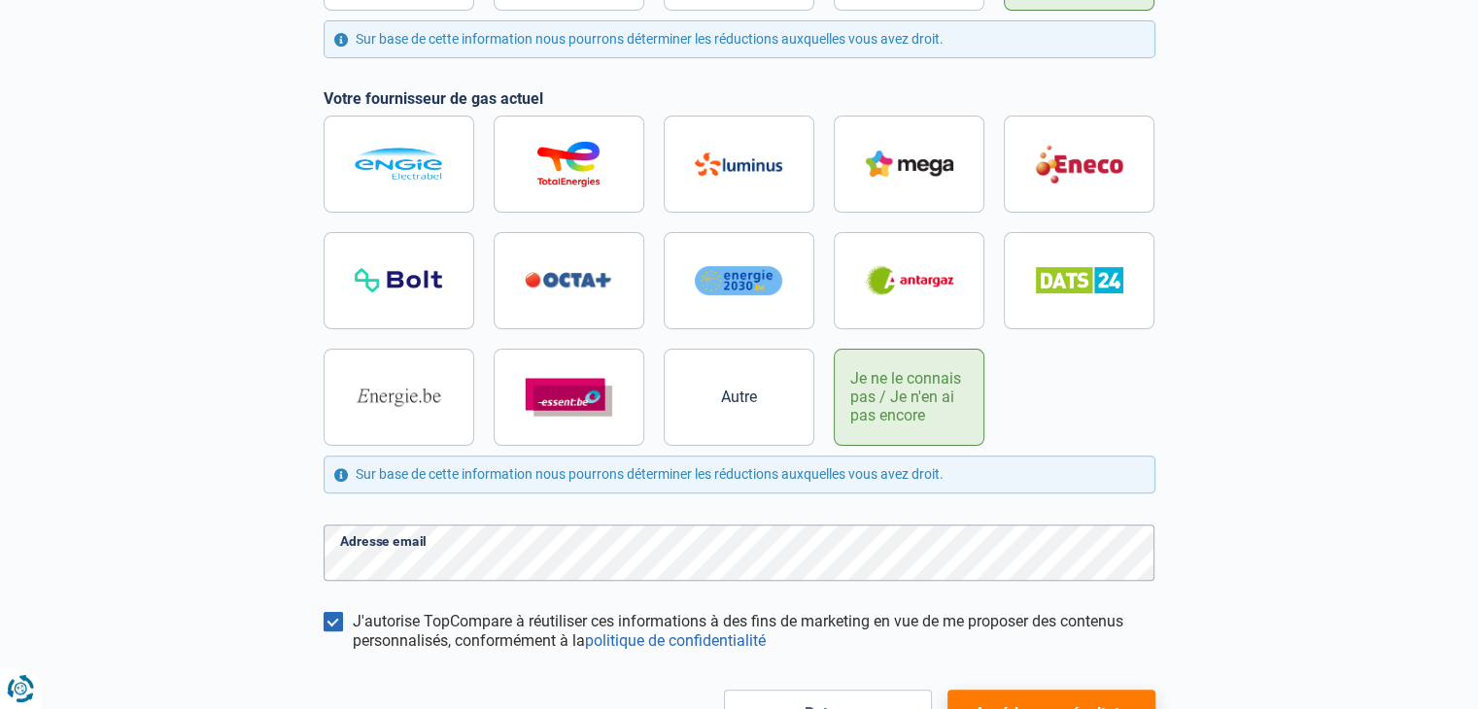
scroll to position [566, 0]
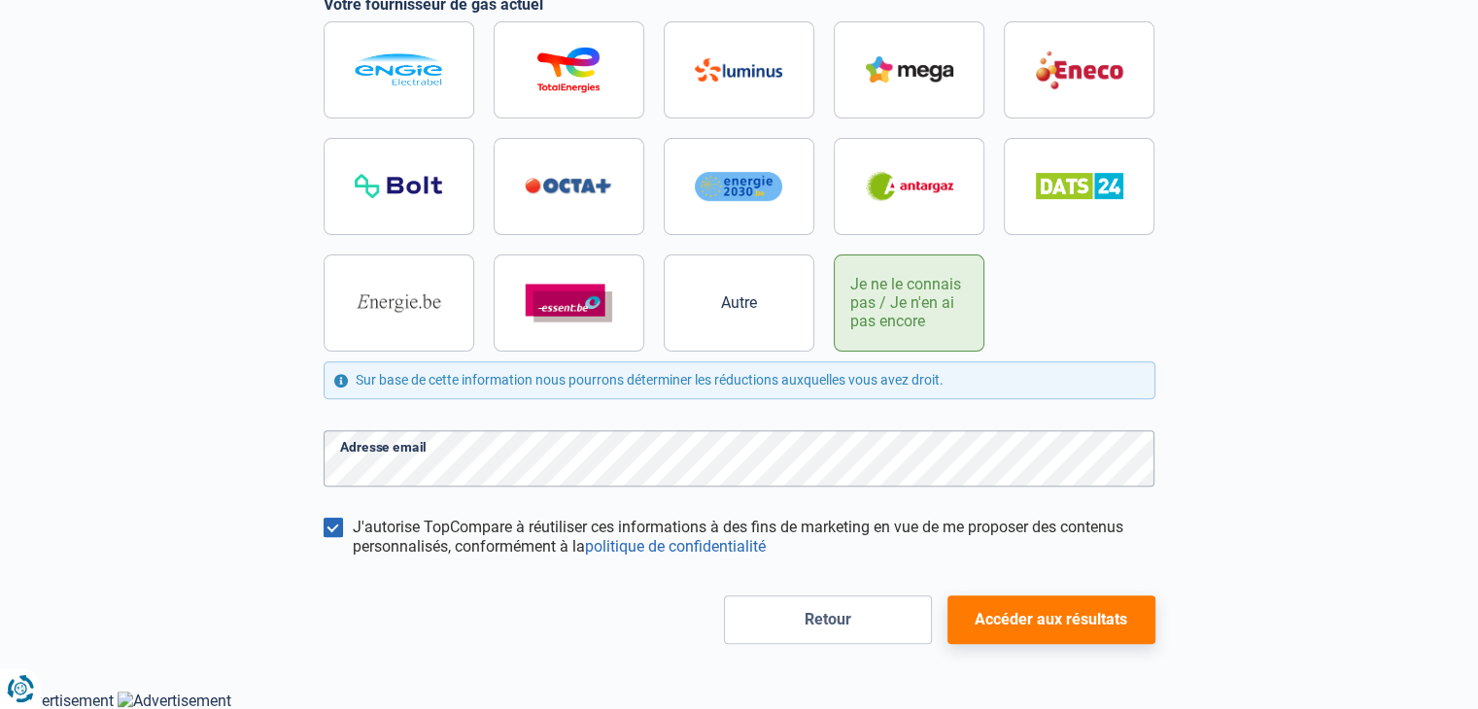
click at [1109, 619] on button "Accéder aux résultats" at bounding box center [1051, 620] width 208 height 49
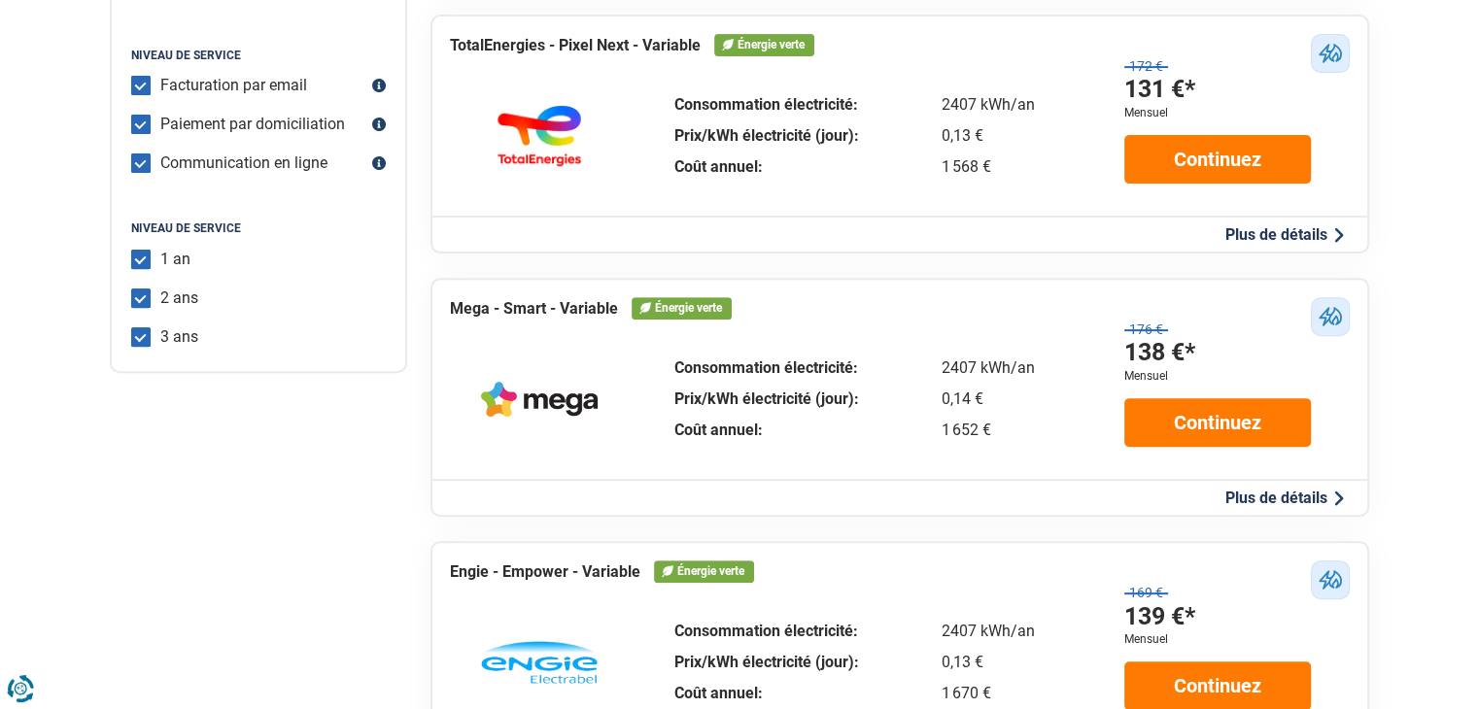
scroll to position [647, 0]
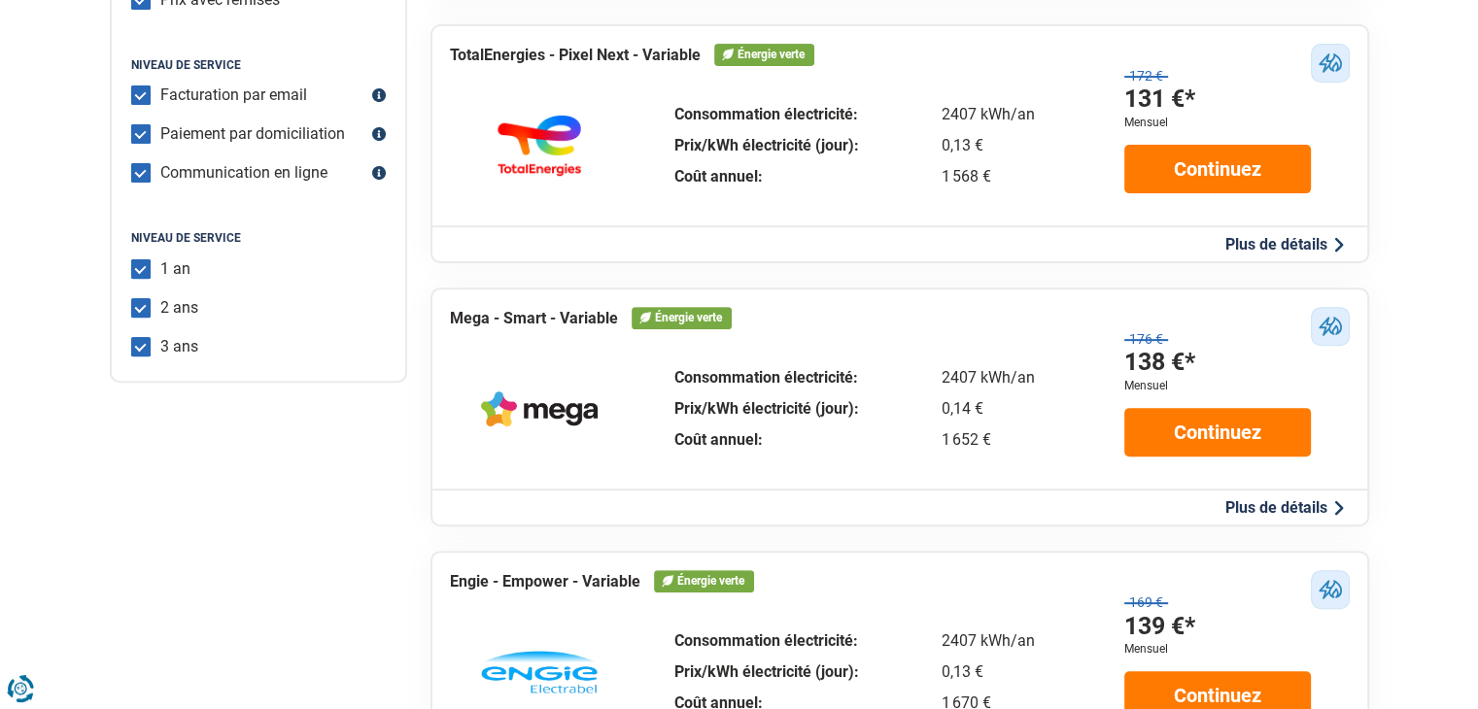
click at [1266, 250] on button "Plus de détails" at bounding box center [1285, 244] width 130 height 20
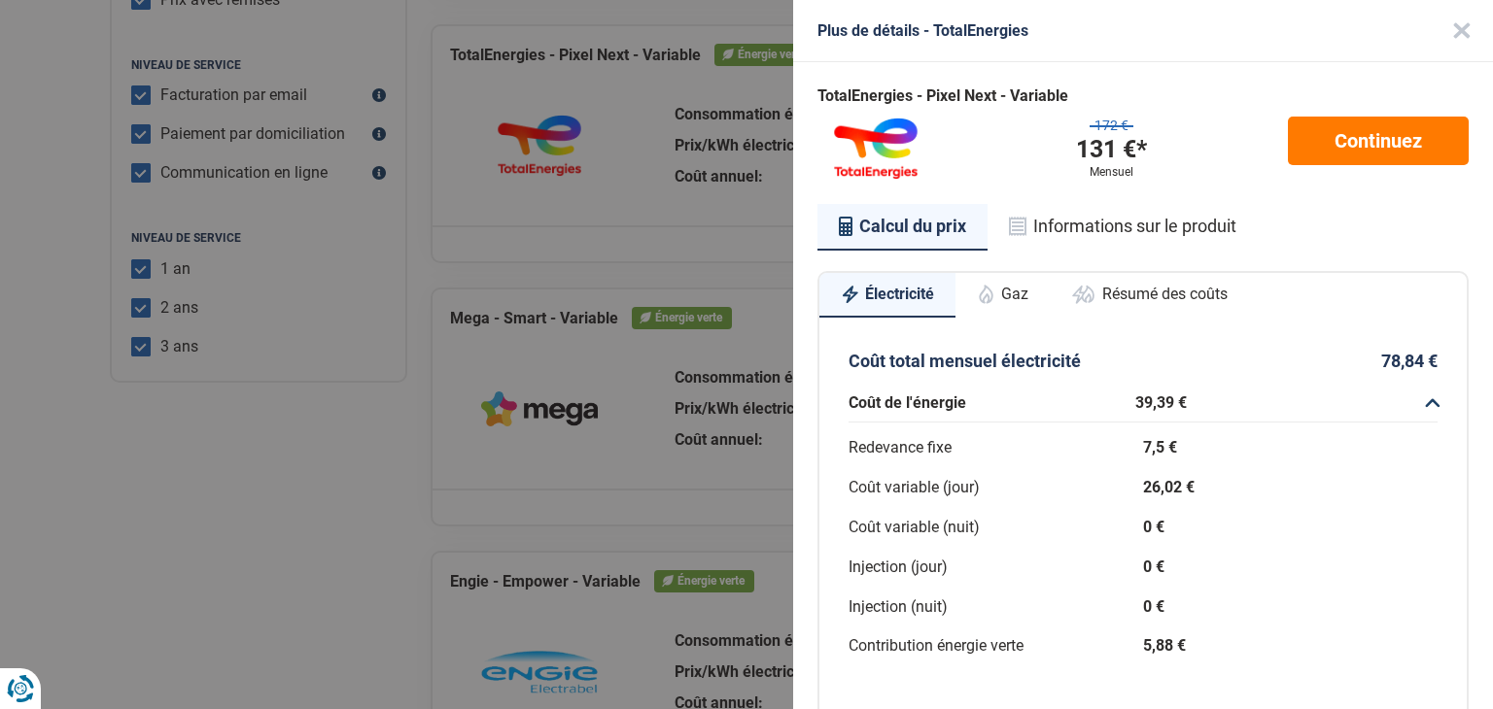
click at [1026, 301] on button "Gaz" at bounding box center [1002, 294] width 94 height 43
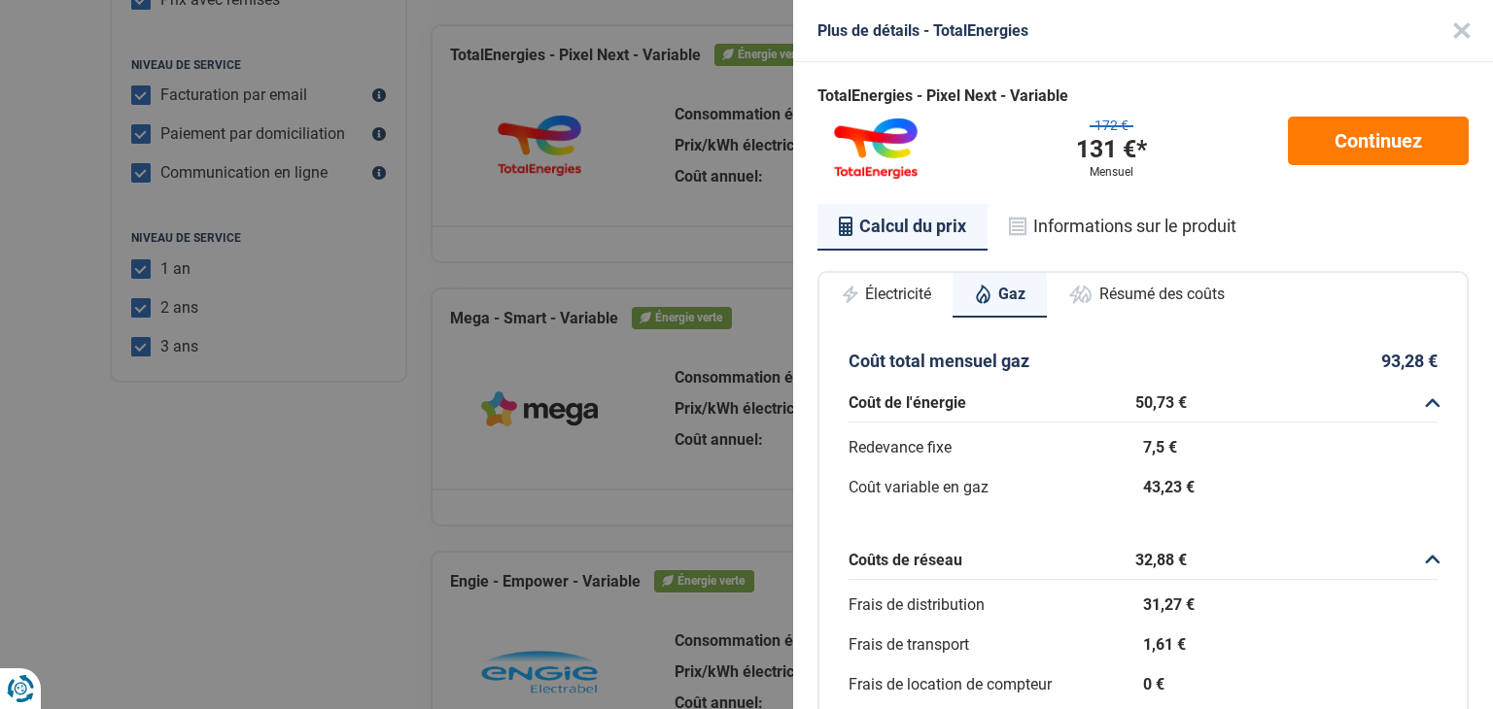
click at [1147, 294] on button "Résumé des coûts" at bounding box center [1146, 294] width 199 height 43
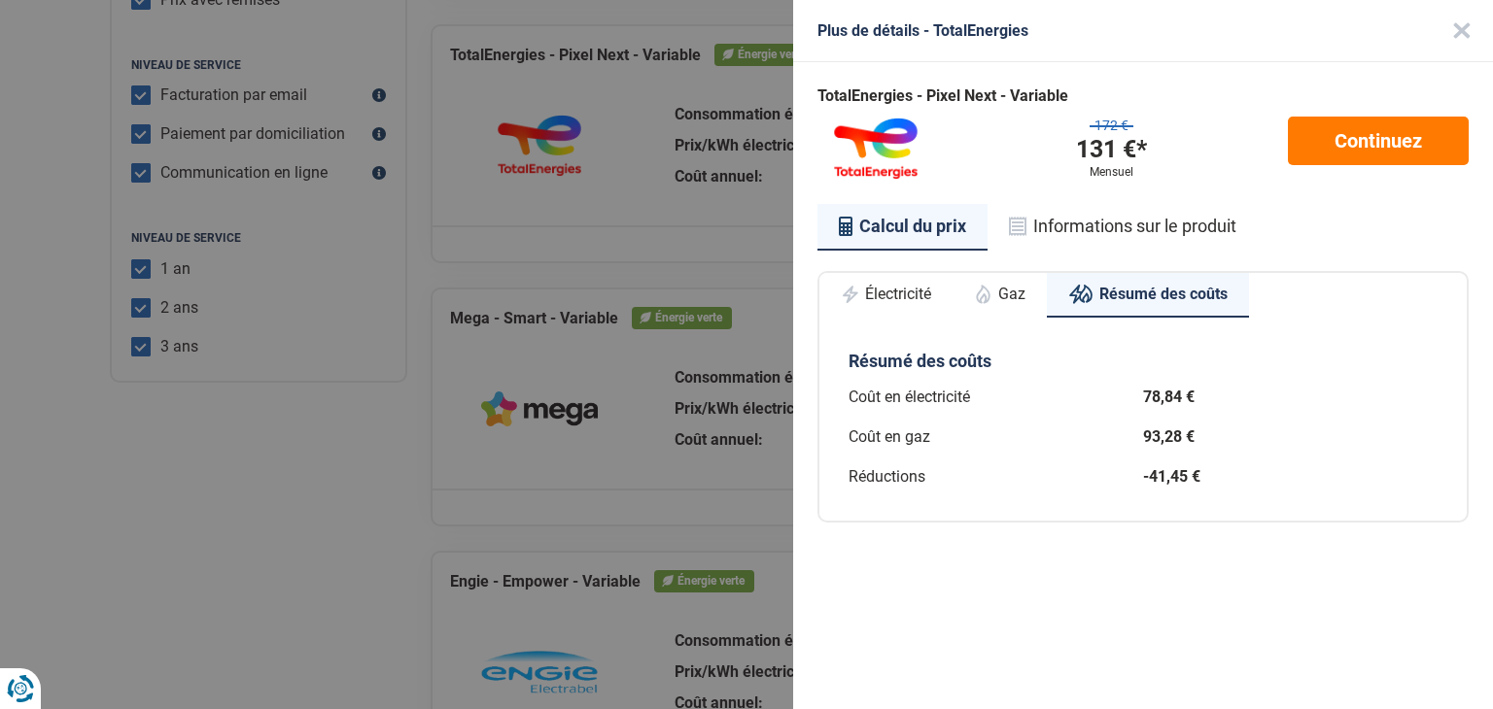
click at [923, 299] on button "Électricité" at bounding box center [885, 294] width 133 height 43
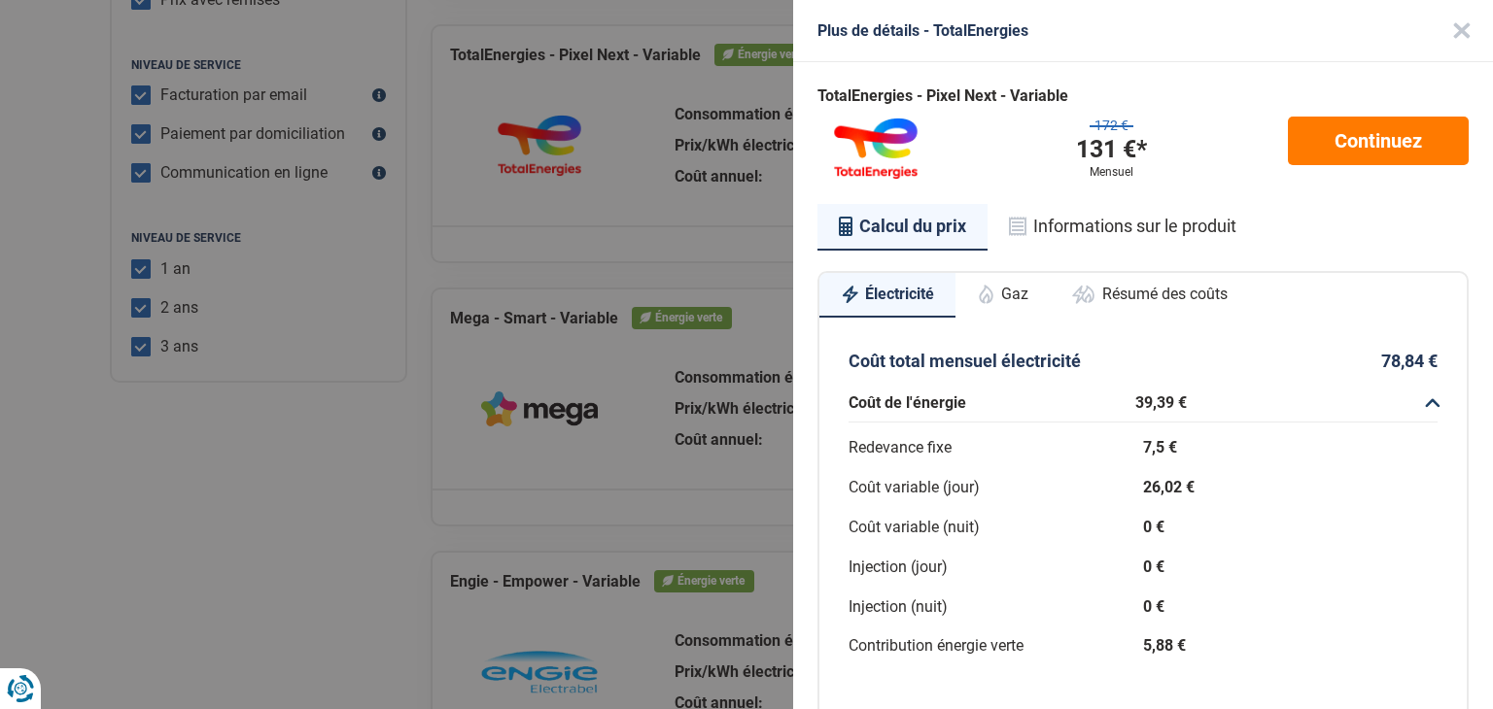
click at [1430, 24] on button "Close" at bounding box center [1461, 31] width 62 height 62
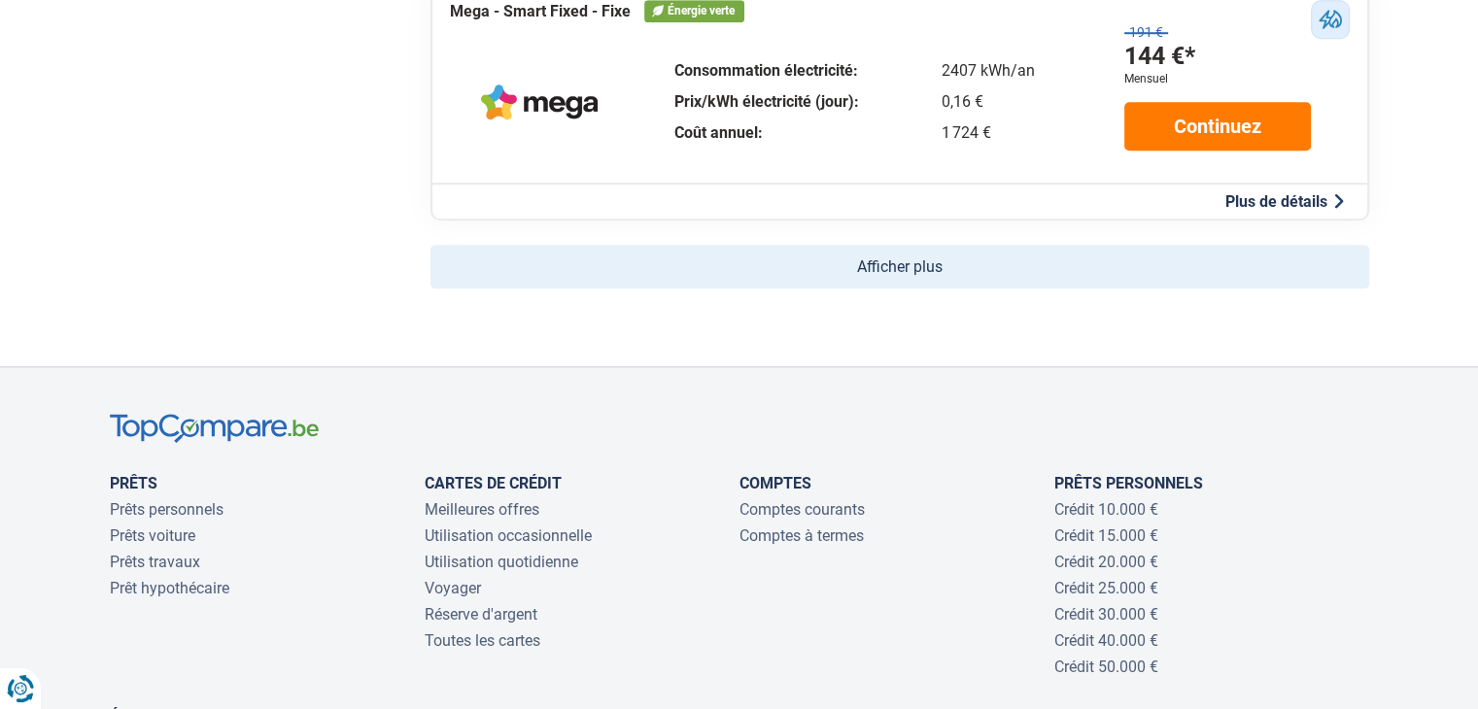
scroll to position [1423, 0]
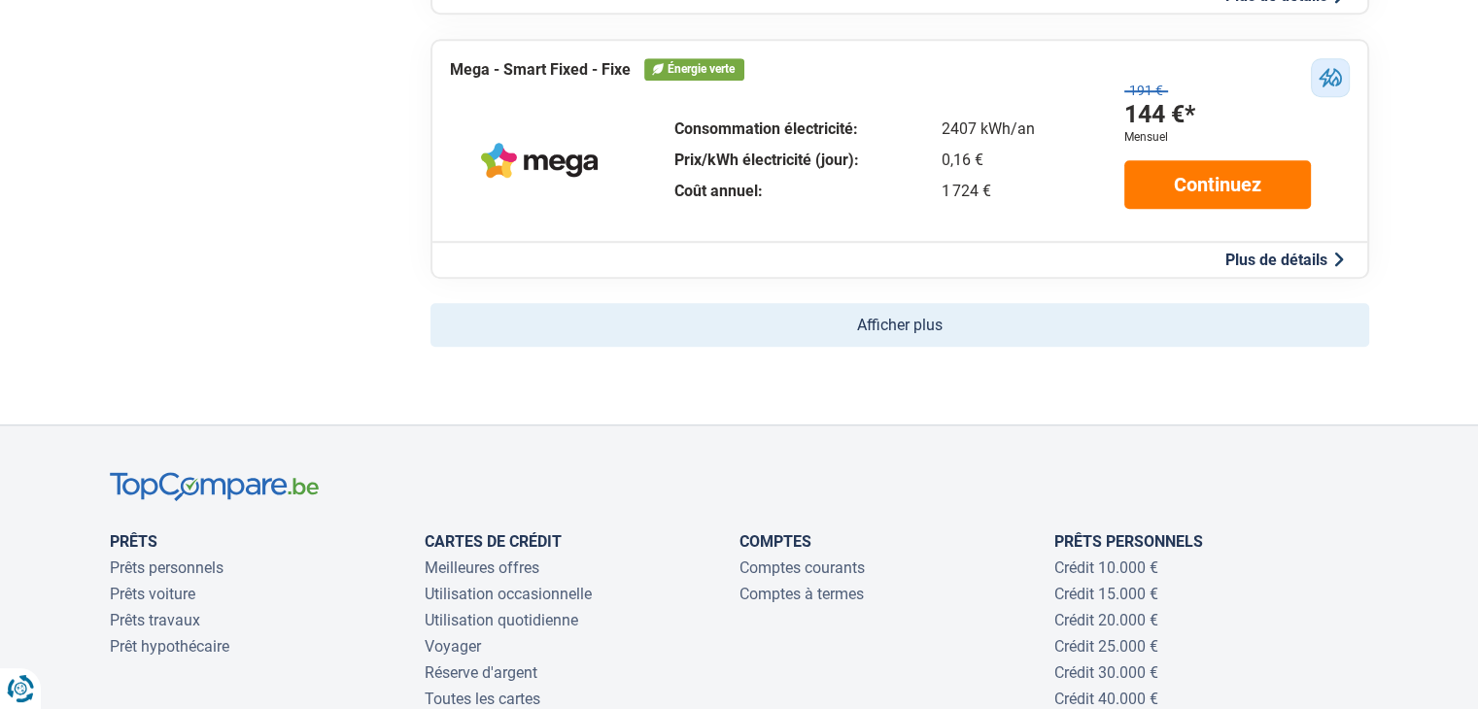
click at [898, 326] on button "Afficher plus" at bounding box center [899, 325] width 939 height 44
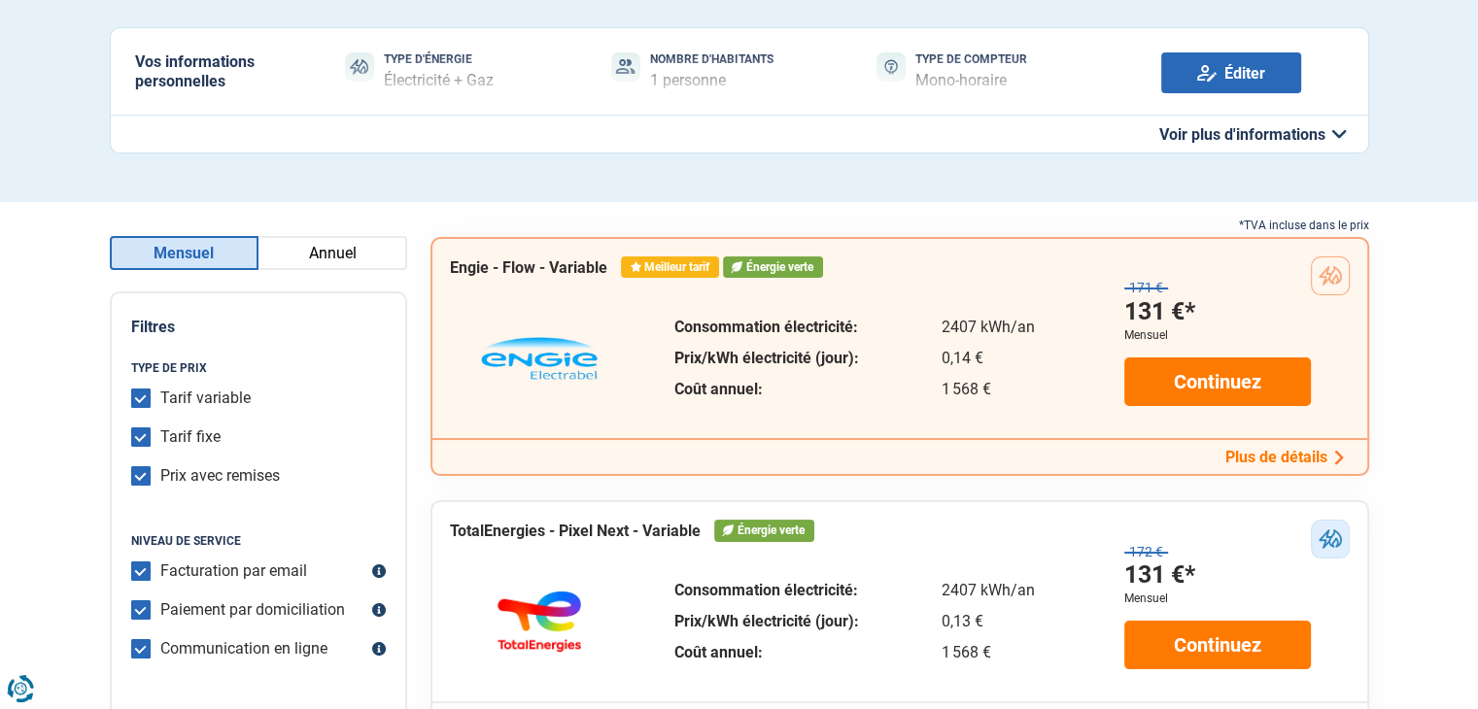
scroll to position [233, 0]
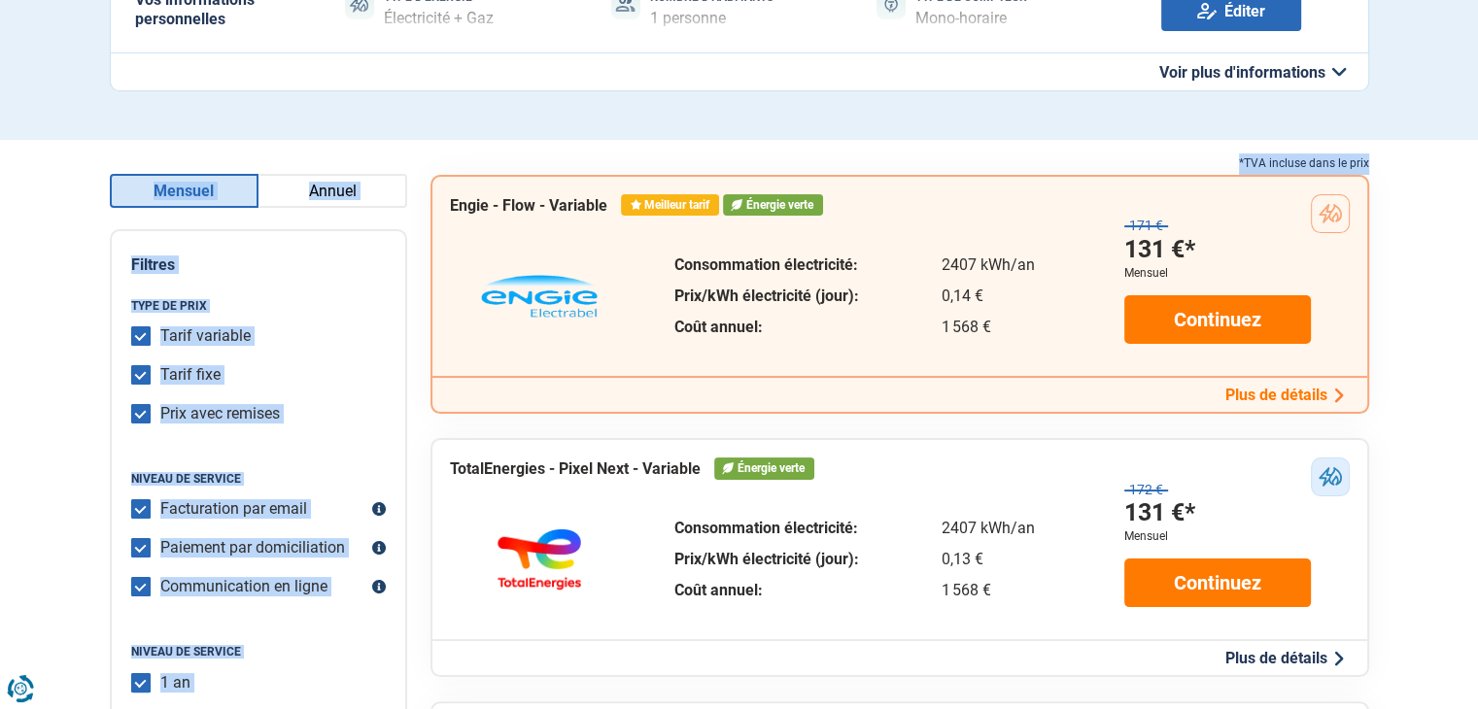
drag, startPoint x: 1430, startPoint y: 79, endPoint x: 1431, endPoint y: 153, distance: 73.9
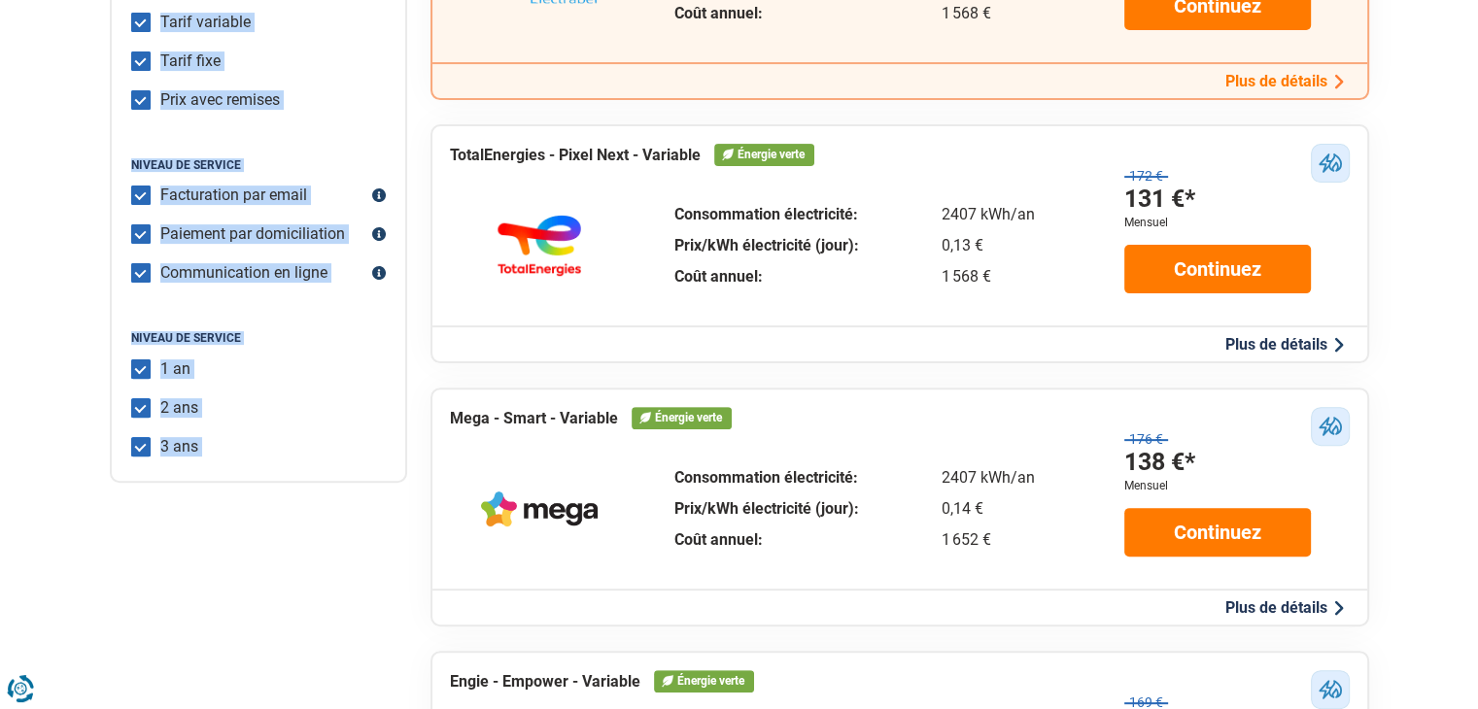
scroll to position [0, 0]
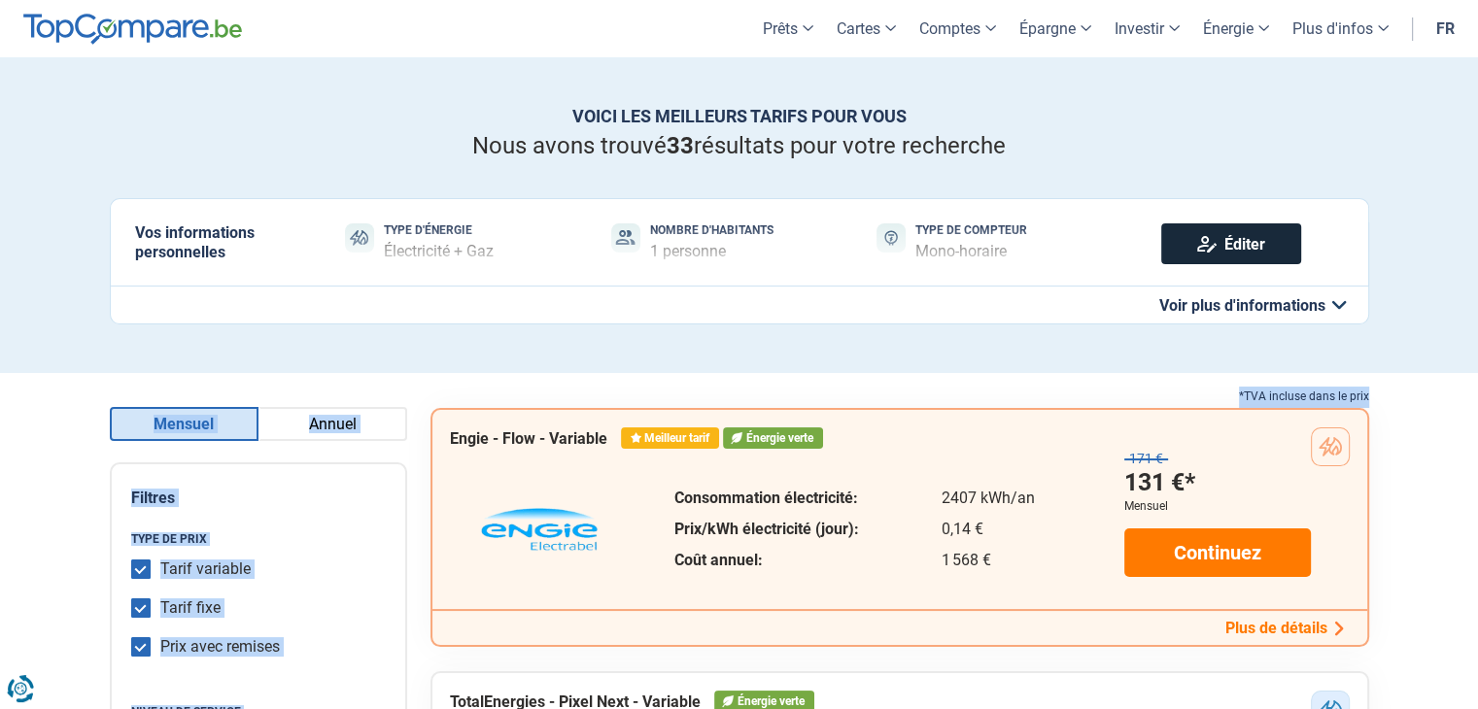
click at [1201, 245] on link "Éditer" at bounding box center [1231, 244] width 140 height 41
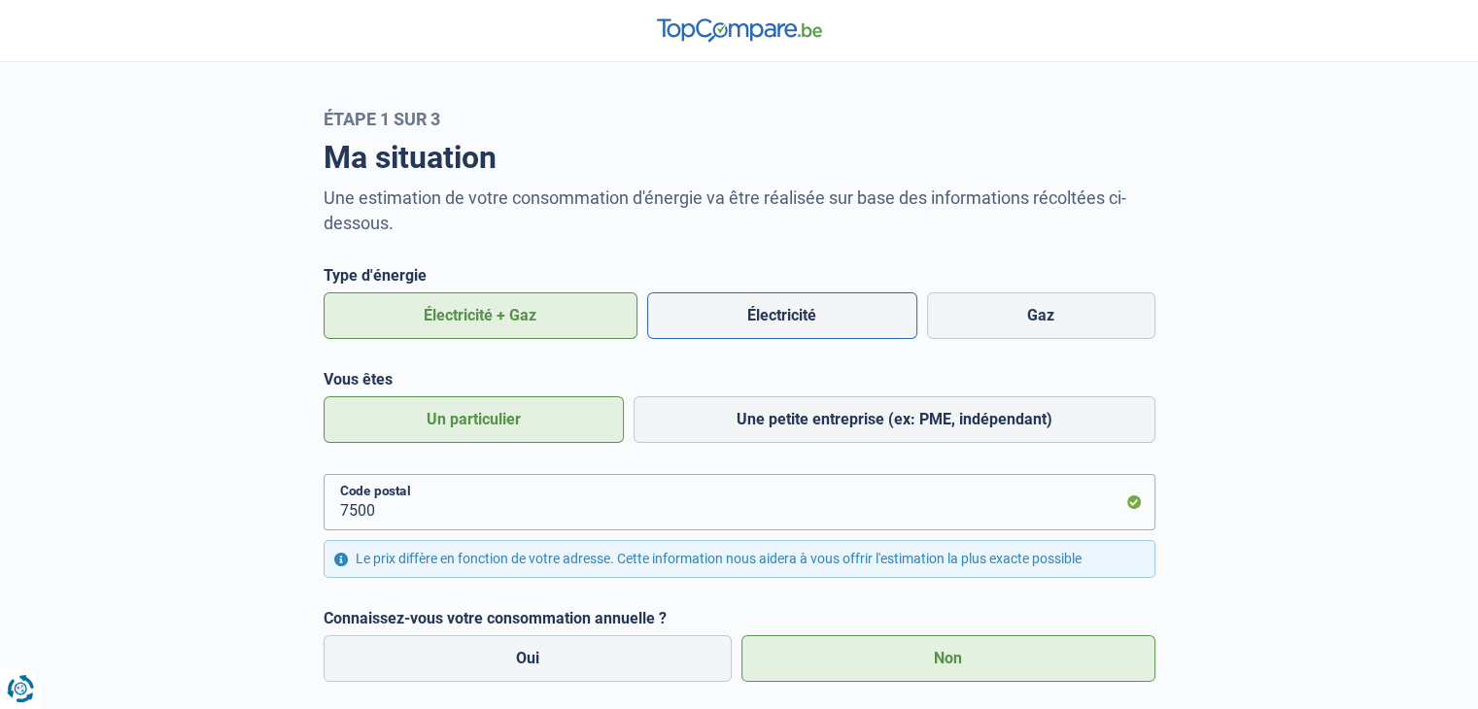
click at [823, 327] on label "Électricité" at bounding box center [782, 316] width 270 height 47
click at [823, 327] on input "Électricité" at bounding box center [782, 316] width 270 height 47
radio input "true"
radio input "false"
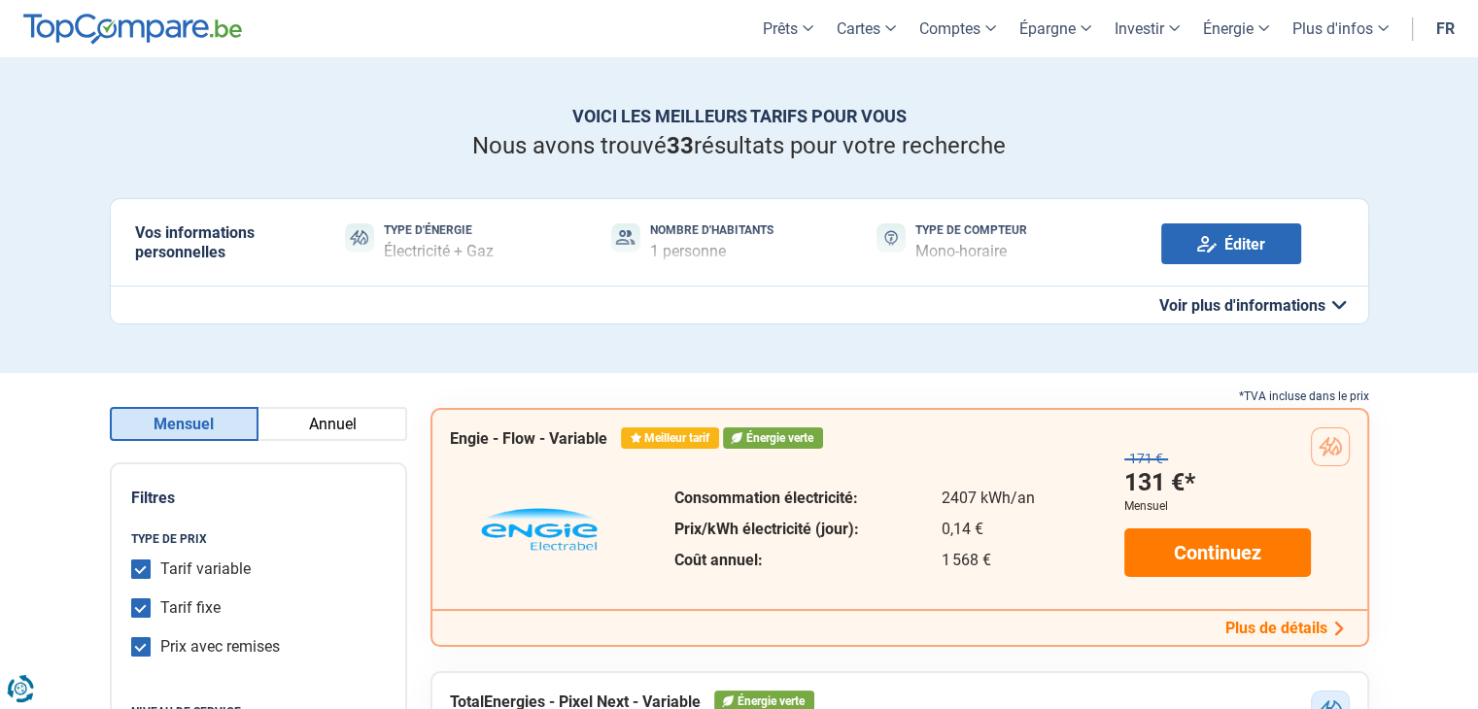
click at [936, 286] on button "Voir plus d'informations" at bounding box center [739, 305] width 1259 height 39
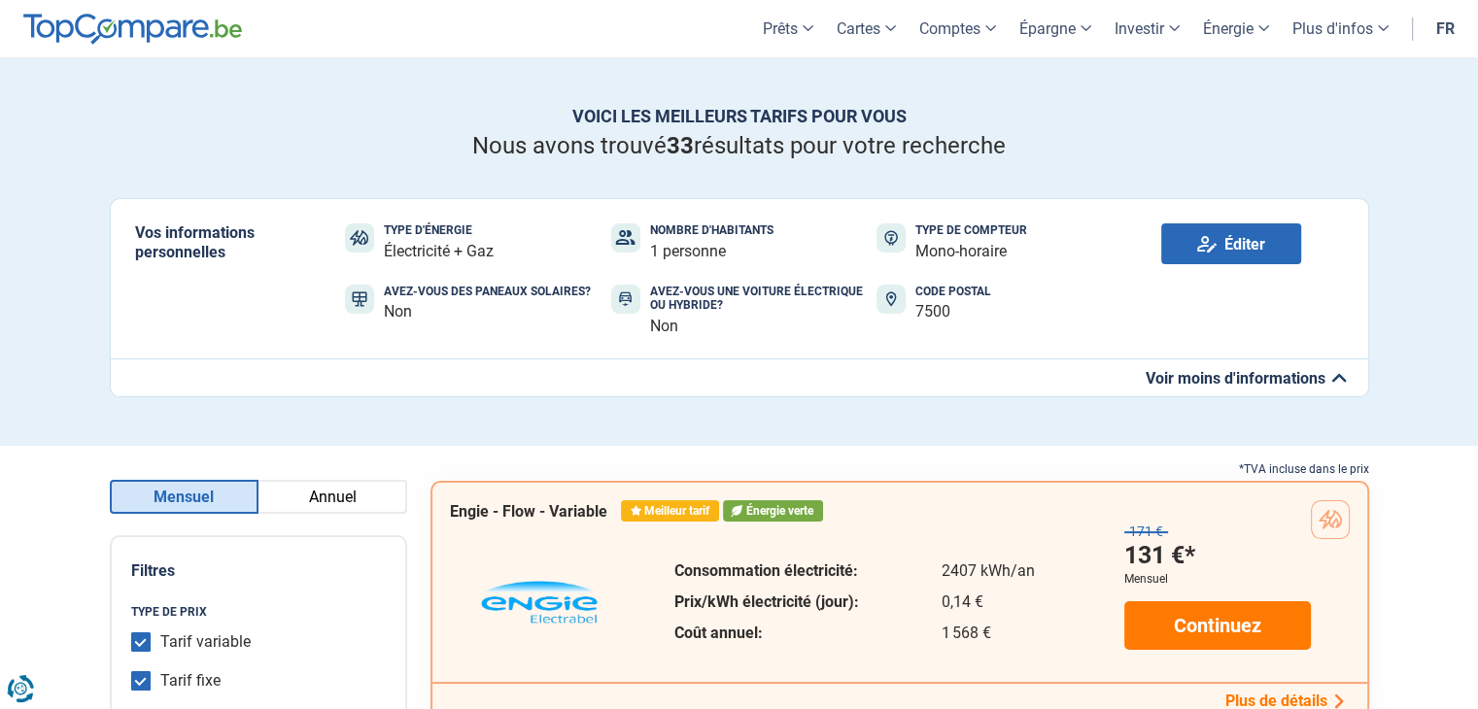
click at [925, 297] on div "Code postal" at bounding box center [953, 292] width 76 height 14
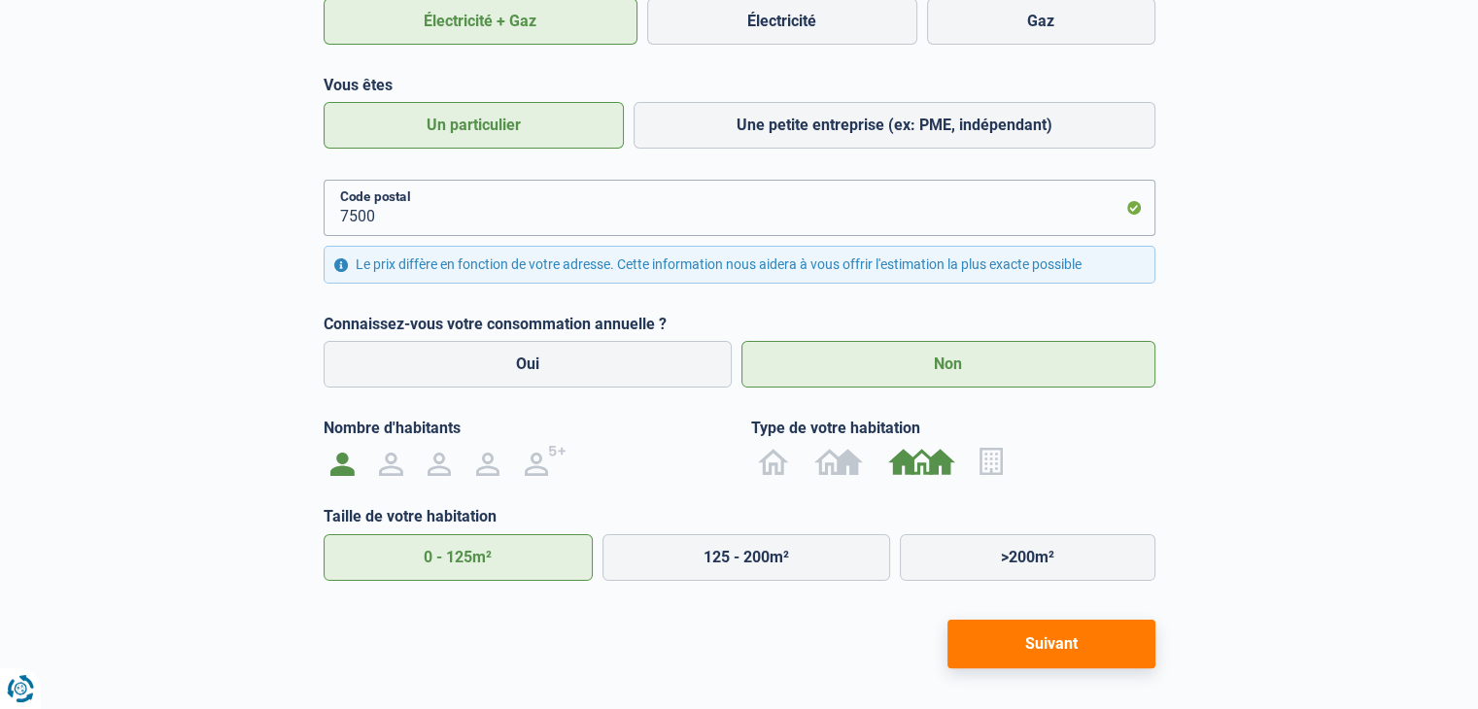
scroll to position [319, 0]
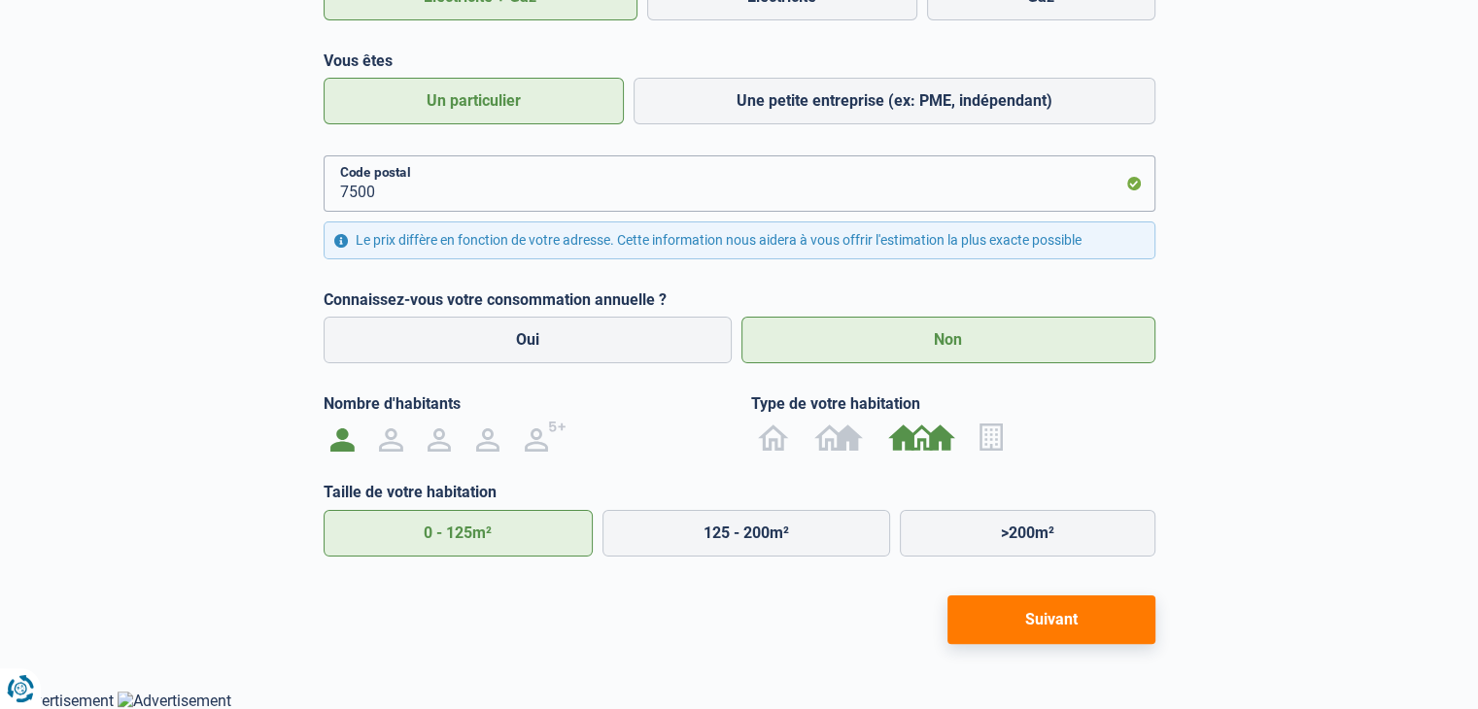
click at [1050, 615] on button "Suivant" at bounding box center [1051, 620] width 208 height 49
radio input "false"
radio input "true"
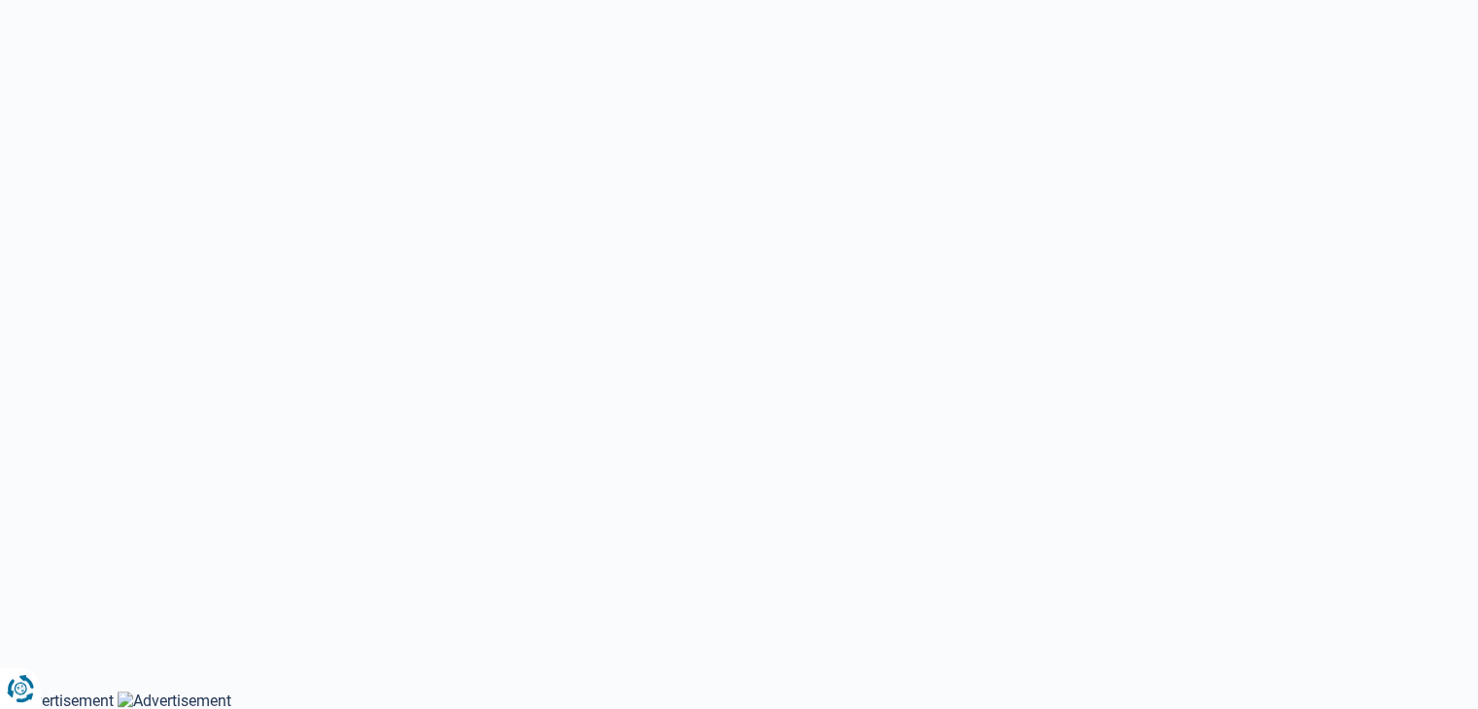
scroll to position [97, 0]
select select "day_single_rate"
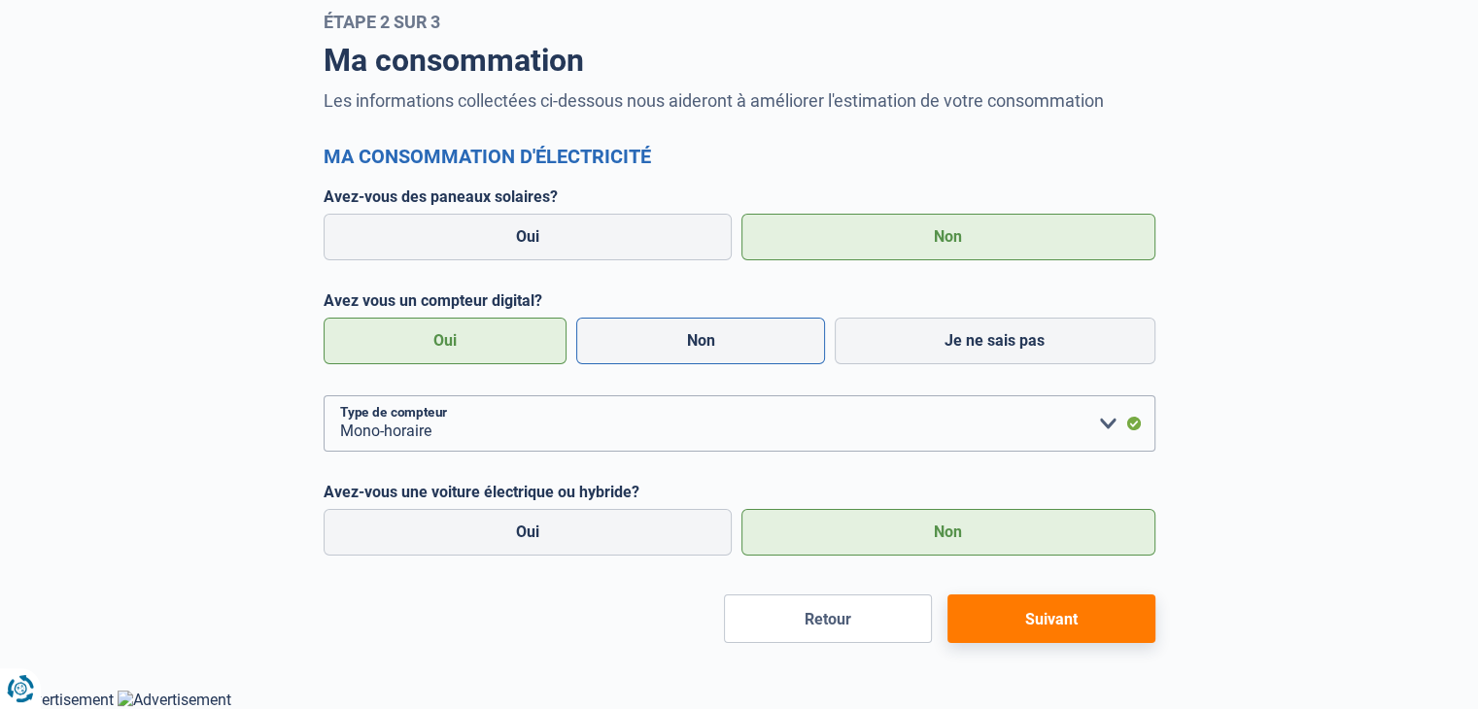
click at [716, 343] on label "Non" at bounding box center [700, 341] width 249 height 47
click at [716, 343] on input "Non" at bounding box center [700, 341] width 249 height 47
radio input "true"
radio input "false"
radio input "true"
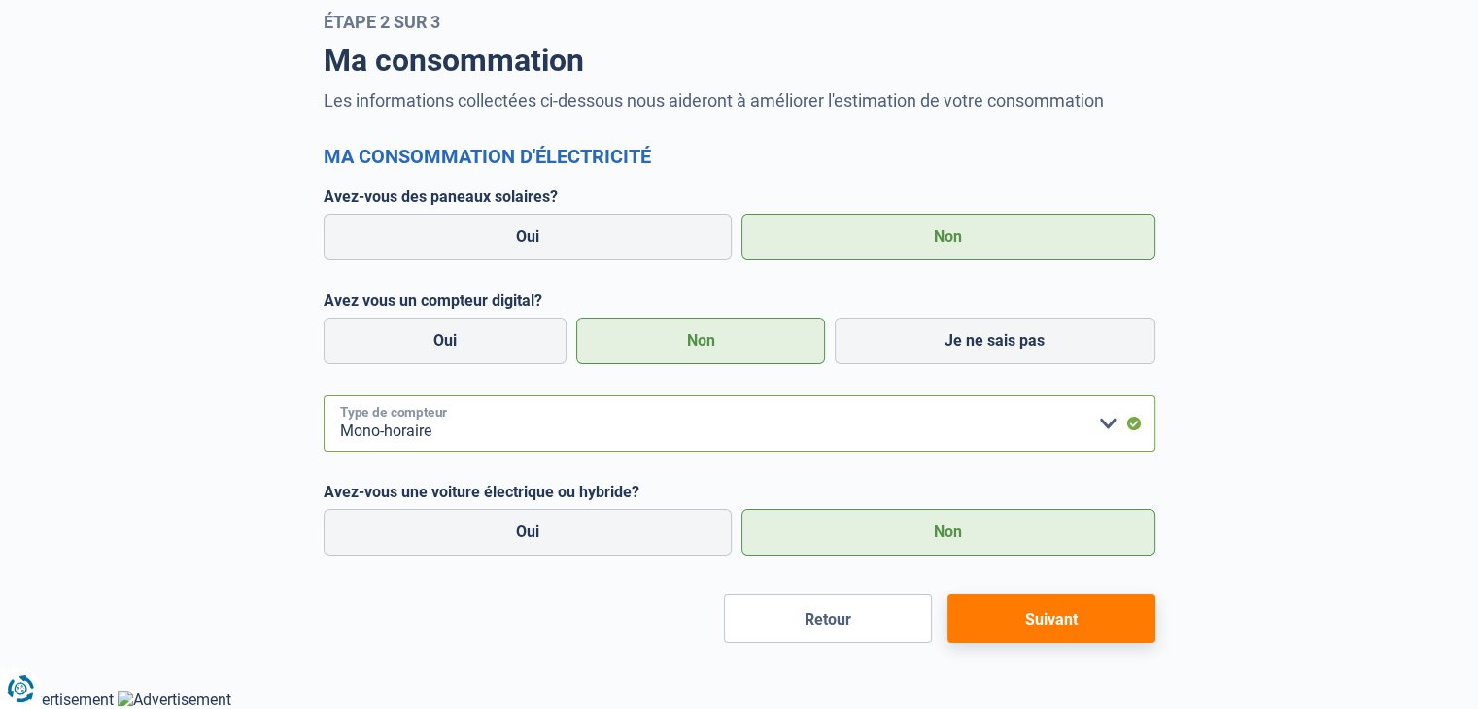
click at [1103, 429] on select "form.selectOption Mono-horaire Bi-horaire Mono-horaire + exclusif nuit Bi-horai…" at bounding box center [740, 424] width 832 height 56
click at [324, 396] on select "form.selectOption Mono-horaire Bi-horaire Mono-horaire + exclusif nuit Bi-horai…" at bounding box center [740, 424] width 832 height 56
click at [1049, 614] on button "Suivant" at bounding box center [1051, 619] width 208 height 49
radio input "false"
radio input "true"
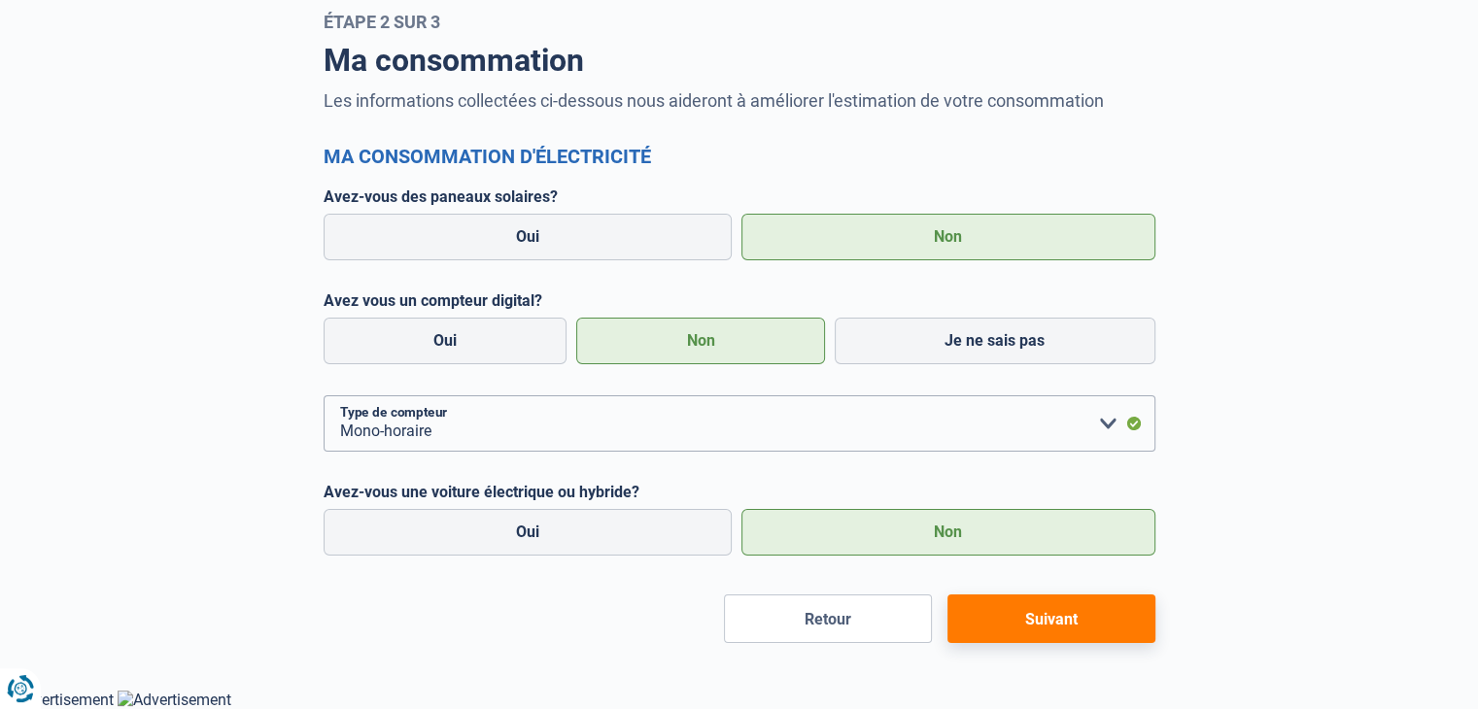
radio input "false"
radio input "true"
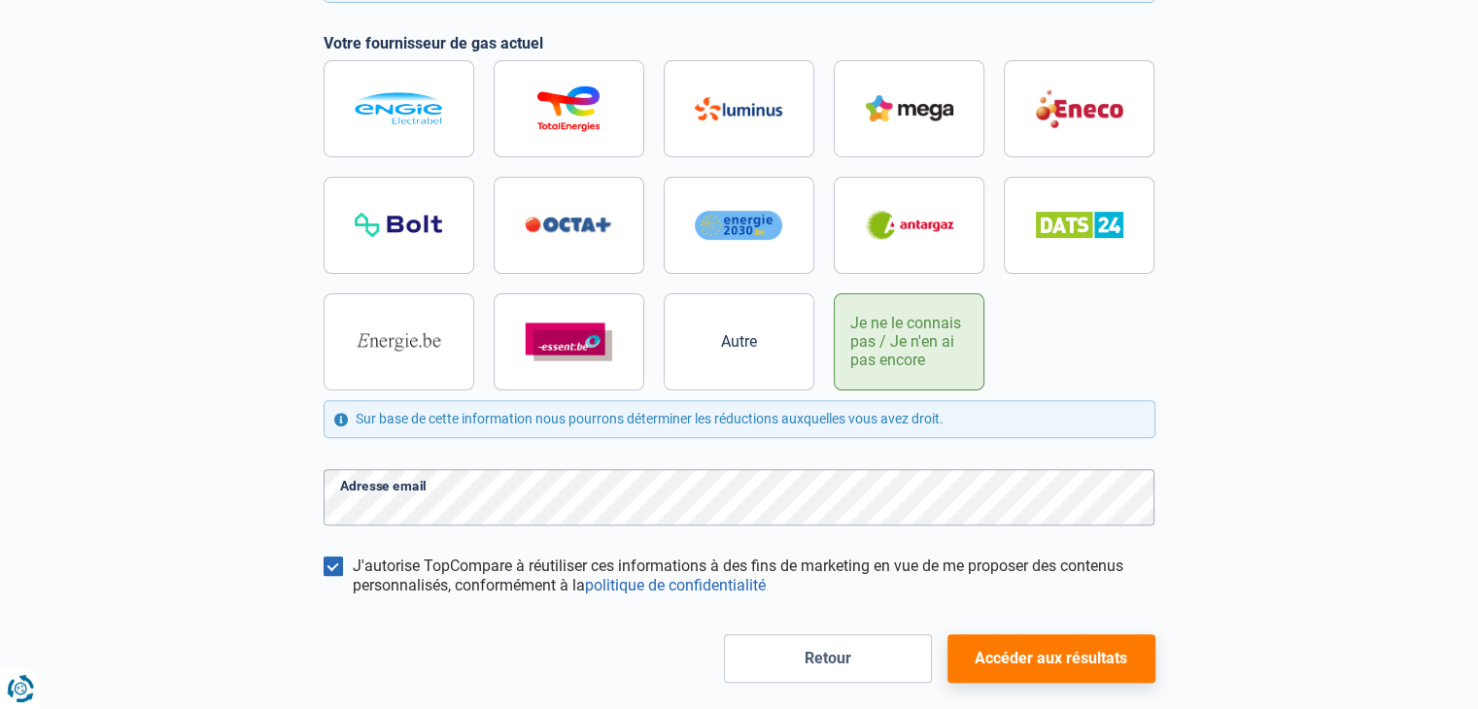
scroll to position [566, 0]
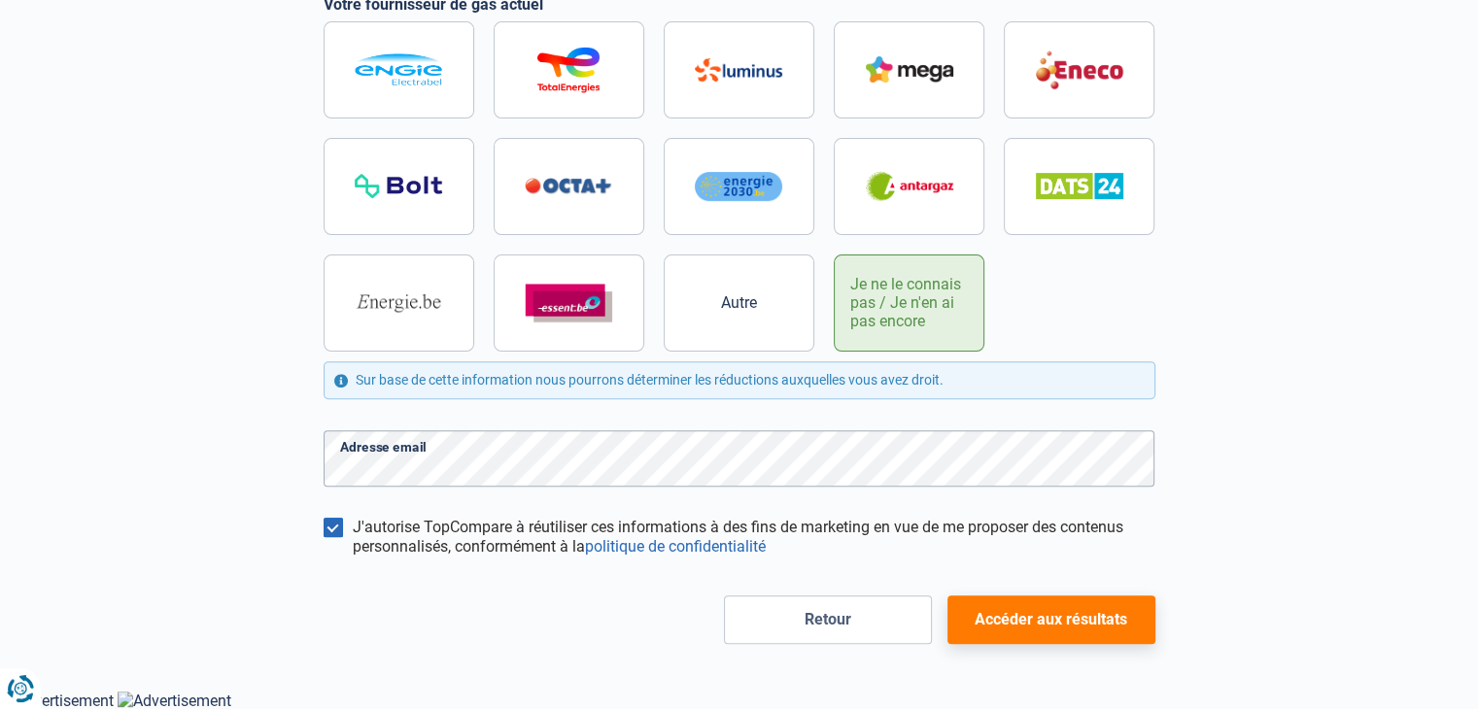
click at [1088, 615] on button "Accéder aux résultats" at bounding box center [1051, 620] width 208 height 49
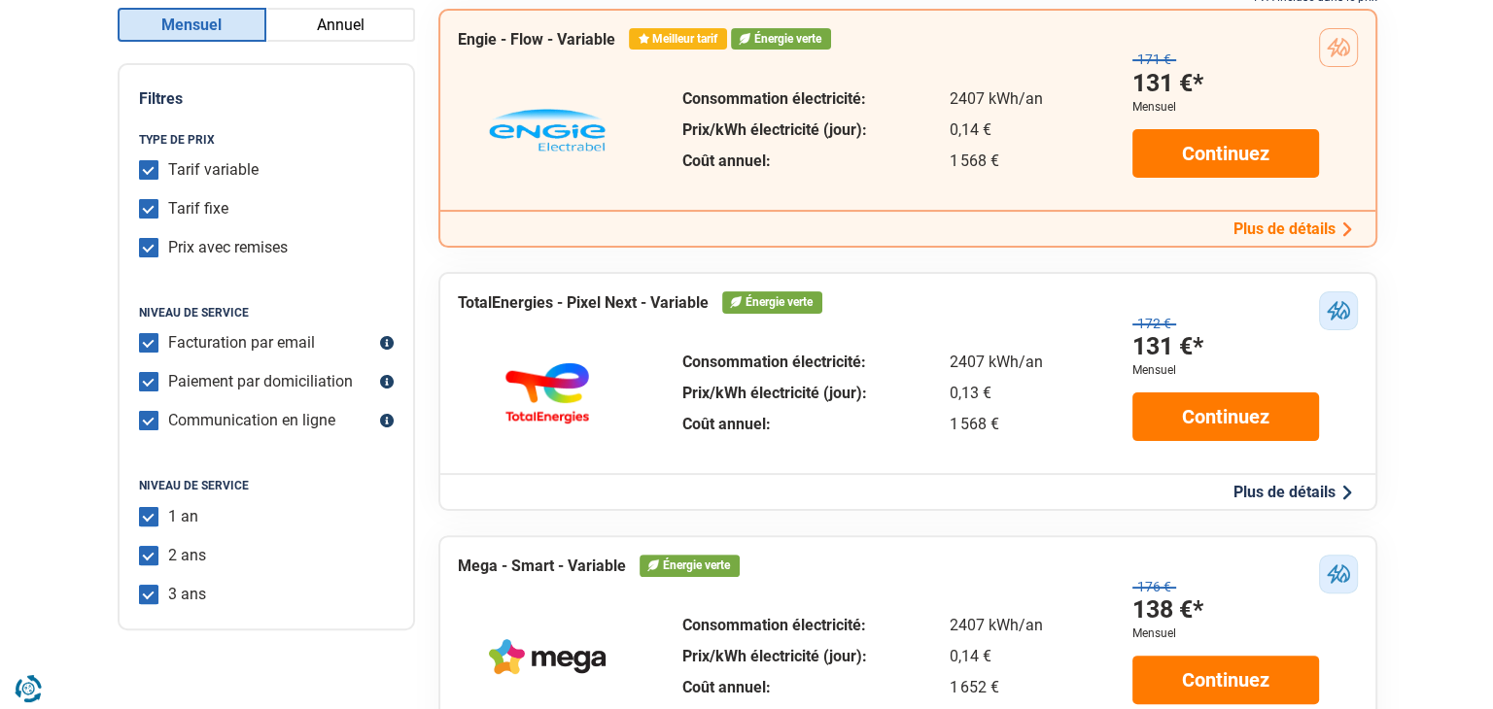
scroll to position [320, 0]
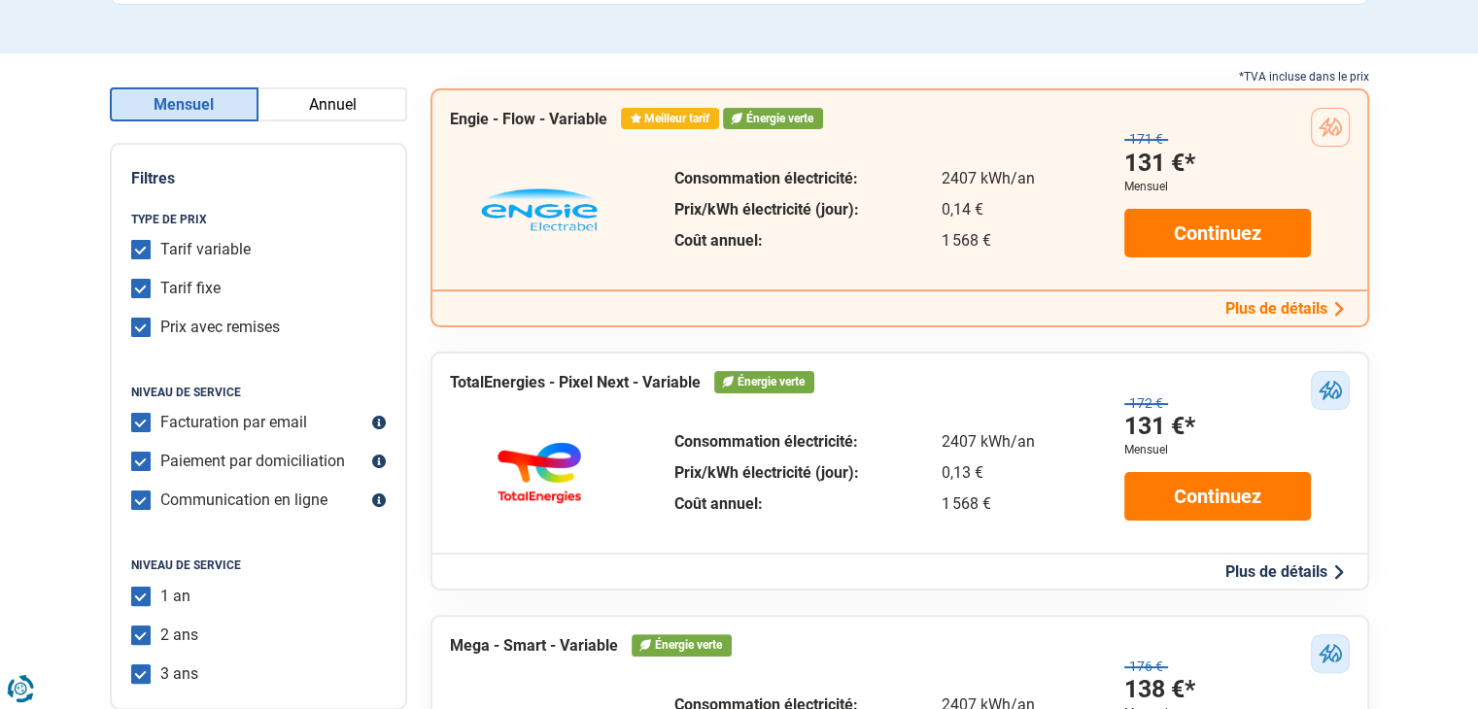
click at [1297, 304] on button "Plus de détails" at bounding box center [1285, 308] width 130 height 20
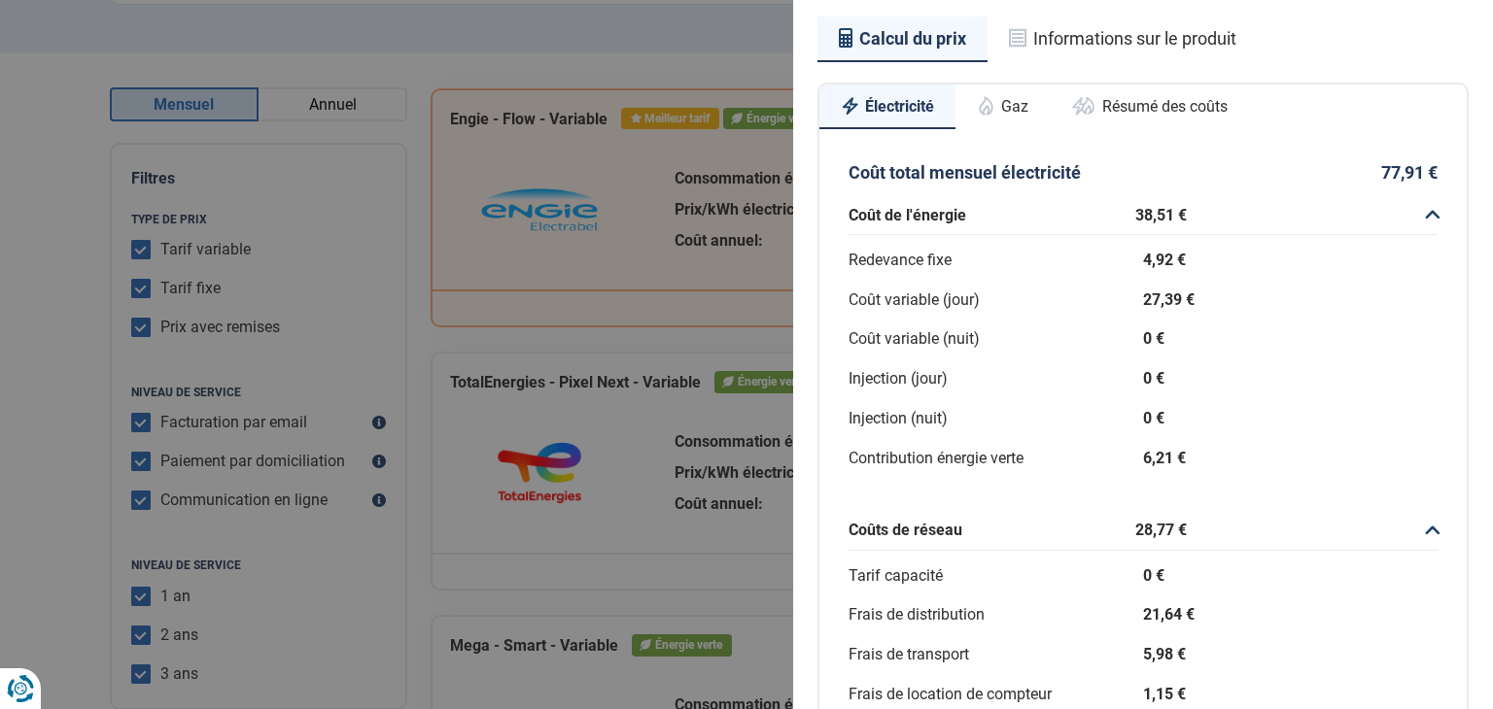
scroll to position [227, 0]
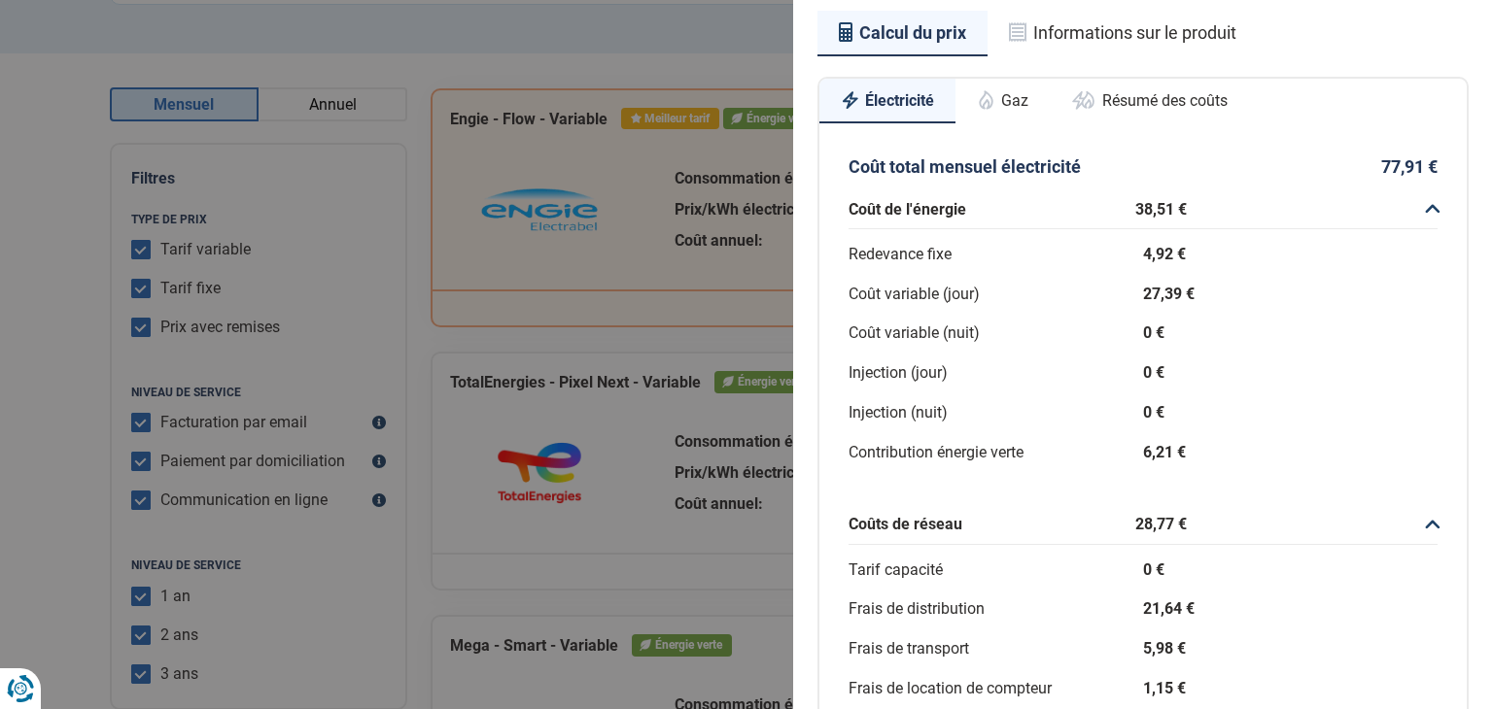
click at [1015, 101] on button "Gaz" at bounding box center [1002, 100] width 94 height 43
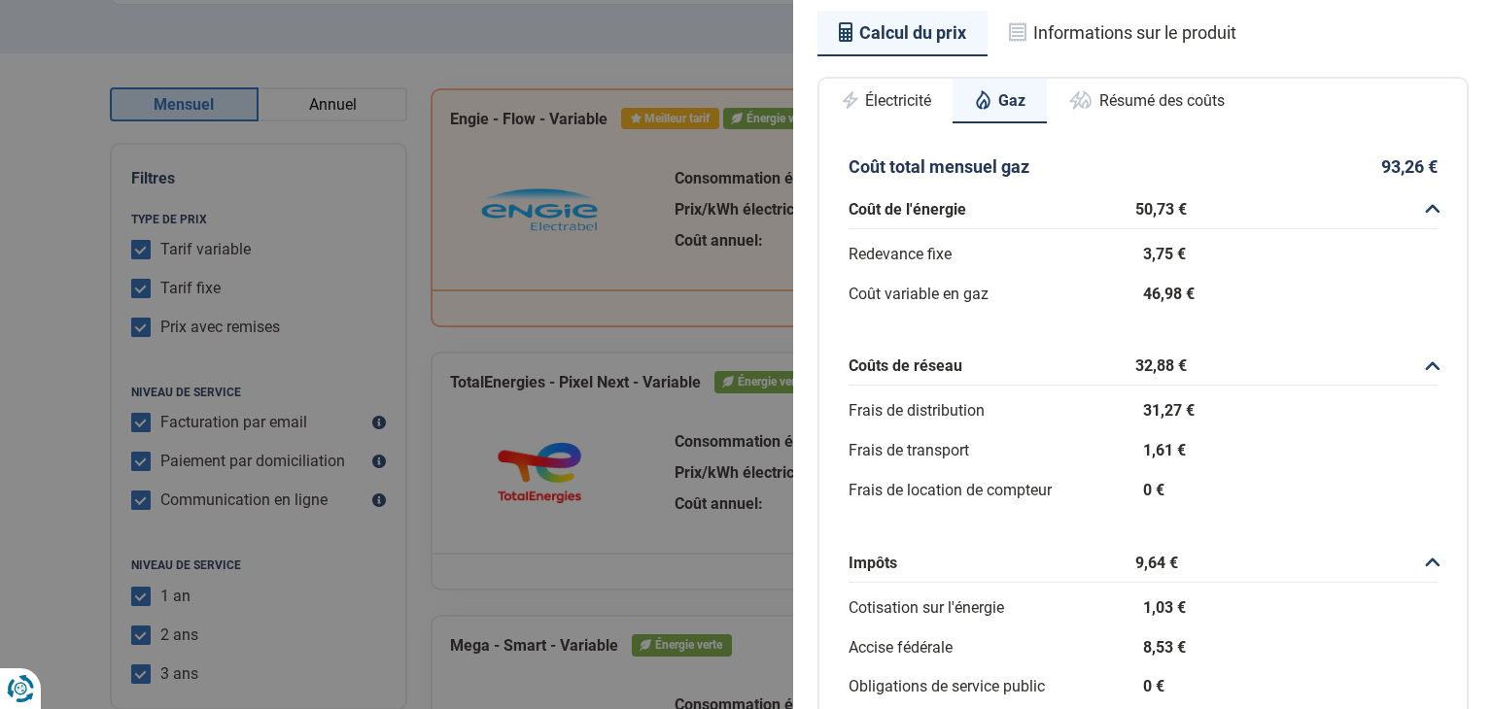
click at [1114, 100] on button "Résumé des coûts" at bounding box center [1146, 100] width 199 height 43
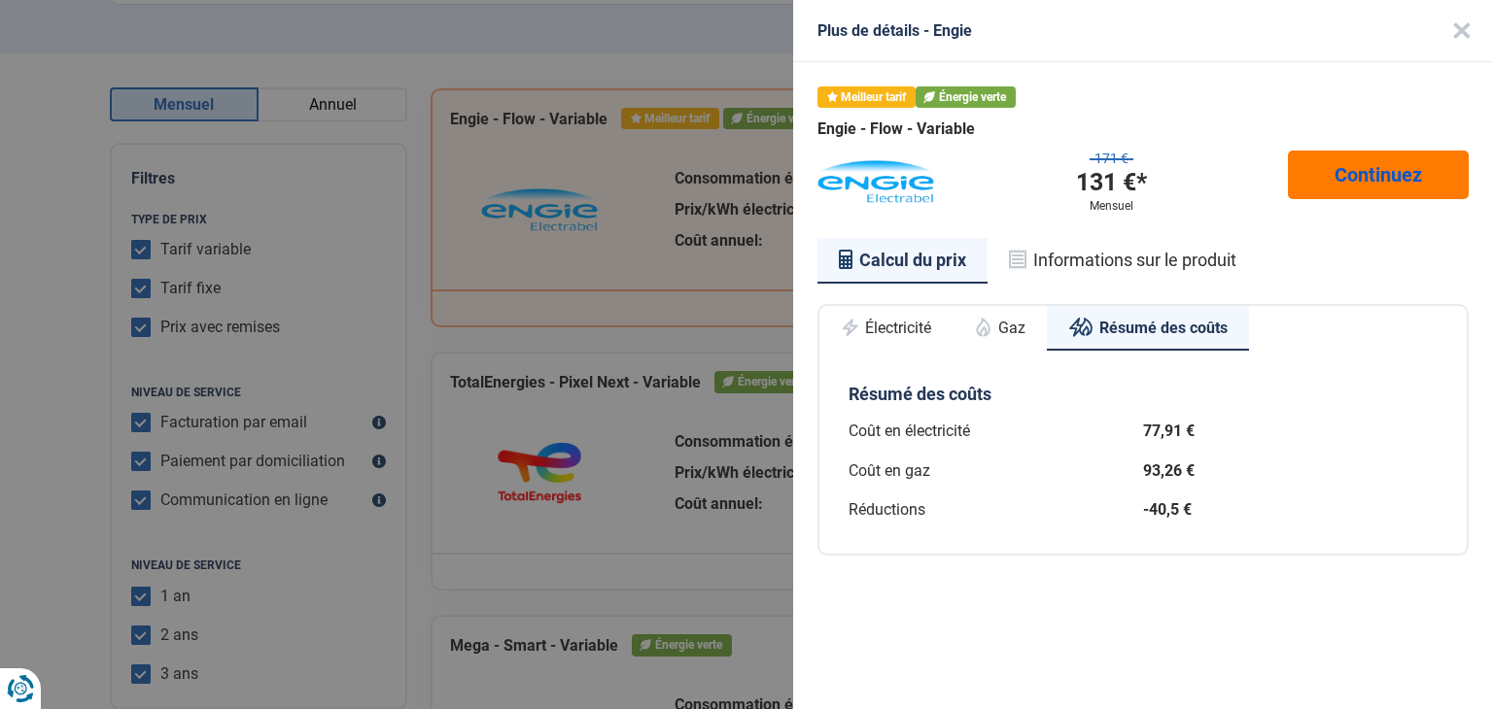
click at [1357, 182] on link "Continuez" at bounding box center [1378, 175] width 181 height 49
